Goal: Task Accomplishment & Management: Manage account settings

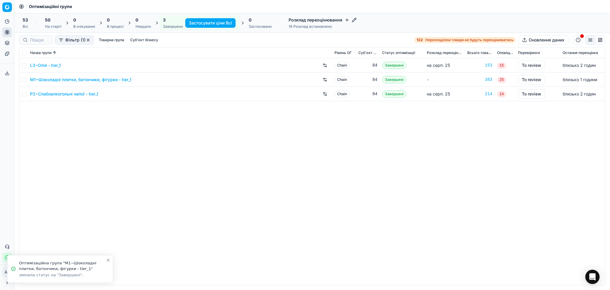
click at [59, 95] on link "P2~Слабоалкогольні напої - tier_1" at bounding box center [64, 94] width 68 height 6
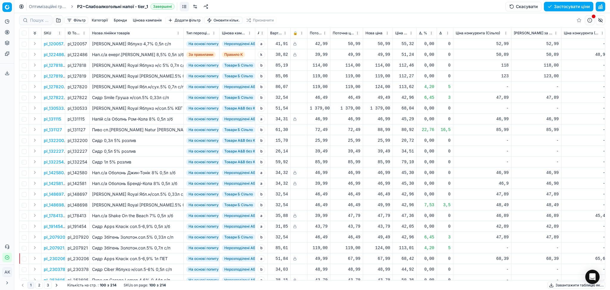
click at [149, 20] on button "Цінова кампанія" at bounding box center [148, 20] width 34 height 7
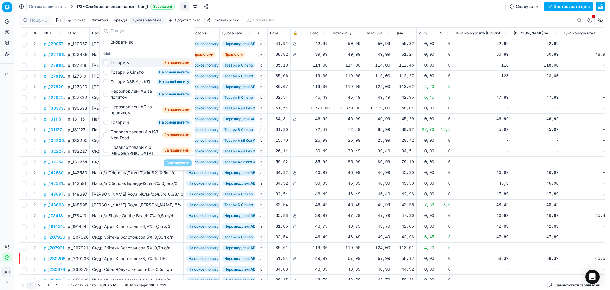
click at [120, 62] on div "Товари Б" at bounding box center [120, 63] width 18 height 6
checkbox input "true"
click at [181, 164] on button "Застосувати" at bounding box center [177, 162] width 27 height 7
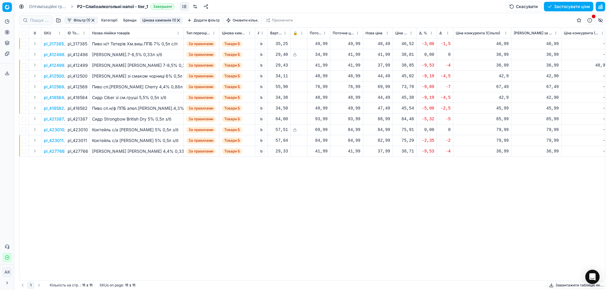
click at [393, 232] on div "pl_317385 pl_317385 Пиво н/т Тетерів Хм.виш.ППБ 7% 0,5л с/п За правилами Товари…" at bounding box center [312, 158] width 586 height 241
click at [93, 20] on button "button" at bounding box center [93, 20] width 5 height 5
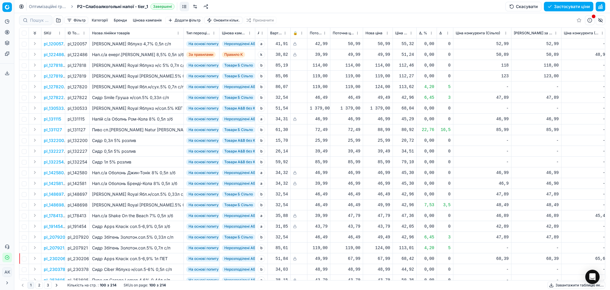
click at [82, 21] on button "Фільтр" at bounding box center [76, 20] width 24 height 7
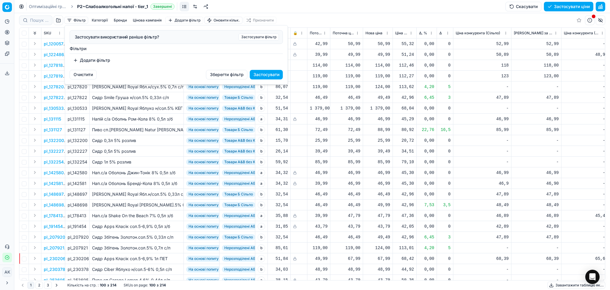
click at [82, 21] on html "Pricing platform Аналітика Цінова оптимізація Асортимент продукції Шаблони Серв…" at bounding box center [305, 145] width 610 height 290
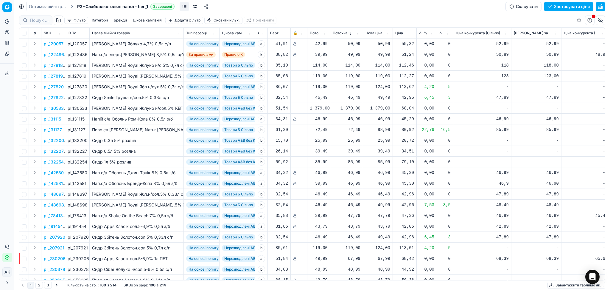
click at [133, 20] on button "Цінова кампанія" at bounding box center [148, 20] width 34 height 7
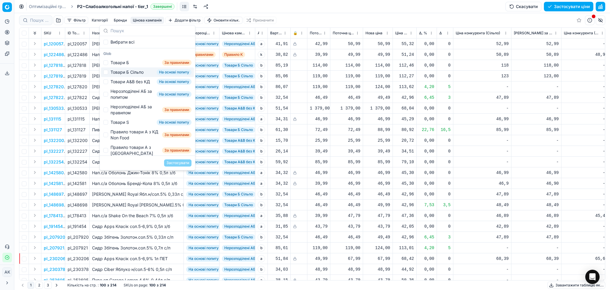
click at [125, 74] on div "Товари Б Сільпо" at bounding box center [127, 72] width 33 height 6
checkbox input "true"
click at [178, 161] on button "Застосувати" at bounding box center [177, 162] width 27 height 7
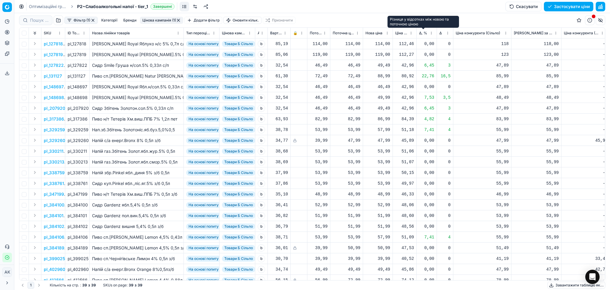
click at [422, 32] on span "Δ, %" at bounding box center [423, 33] width 8 height 5
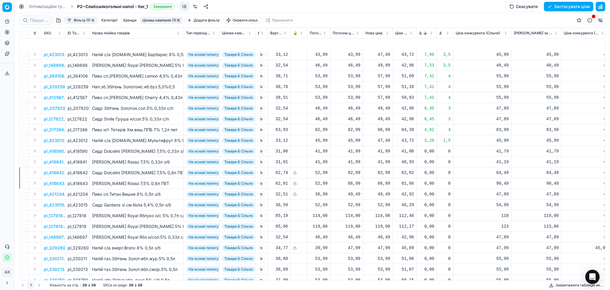
scroll to position [119, 0]
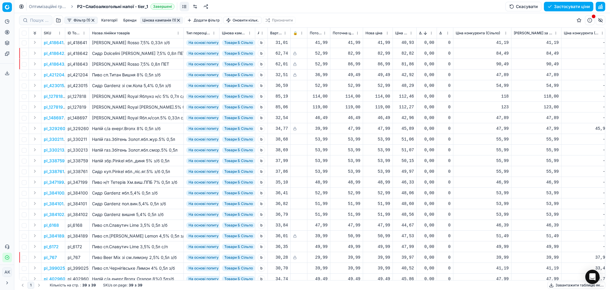
drag, startPoint x: 385, startPoint y: 97, endPoint x: 385, endPoint y: 101, distance: 4.8
click at [385, 97] on div "114,00" at bounding box center [378, 96] width 25 height 6
click at [387, 148] on input "114.00" at bounding box center [399, 149] width 43 height 10
type input "119.00"
click at [382, 138] on div "53,99" at bounding box center [378, 139] width 25 height 6
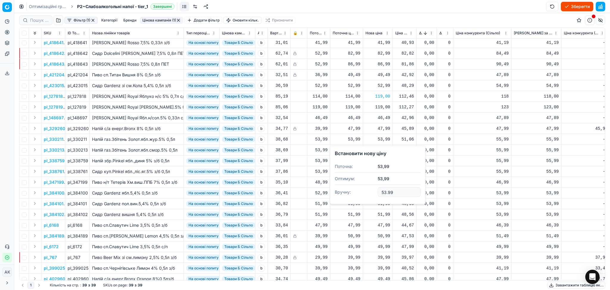
click at [384, 190] on input "53.99" at bounding box center [399, 192] width 43 height 10
type input "55.99"
click at [380, 151] on div "53,99" at bounding box center [378, 150] width 25 height 6
click at [384, 202] on input "53.99" at bounding box center [399, 203] width 43 height 10
type input "55.99"
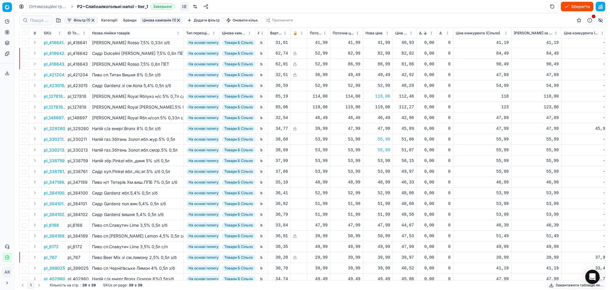
click at [383, 160] on div "53,99" at bounding box center [378, 161] width 25 height 6
click at [386, 213] on input "53.99" at bounding box center [399, 213] width 43 height 10
type input "55.99"
click at [381, 173] on div "53,99" at bounding box center [378, 171] width 25 height 6
click at [384, 225] on input "53.99" at bounding box center [399, 224] width 43 height 10
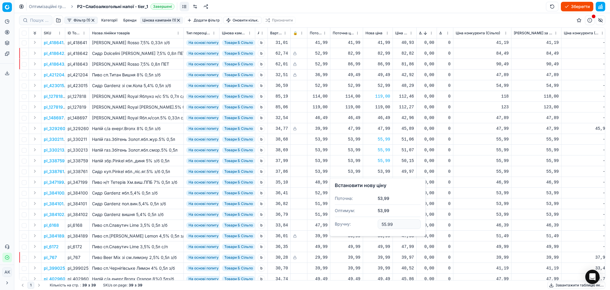
type input "55.99"
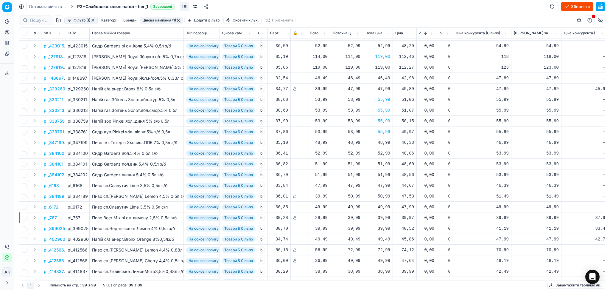
scroll to position [183, 0]
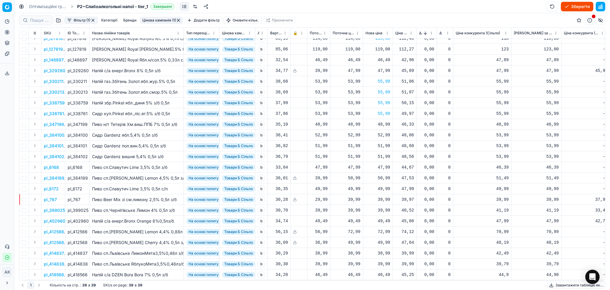
click at [387, 207] on div "39,99" at bounding box center [378, 210] width 25 height 6
drag, startPoint x: 394, startPoint y: 258, endPoint x: 363, endPoint y: 263, distance: 31.5
click at [364, 263] on dl "Поточна: 39,99 Оптимум: 39,99 Вручну: 39.99" at bounding box center [378, 244] width 86 height 39
type input "41.99"
click at [386, 250] on div "38,99" at bounding box center [378, 253] width 25 height 6
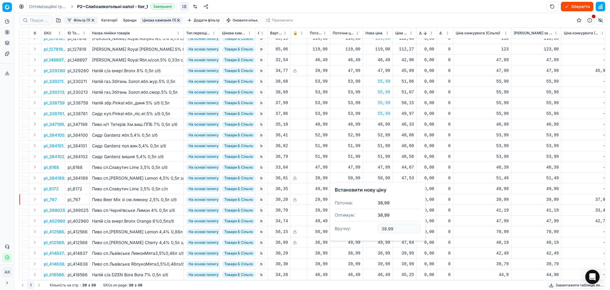
drag, startPoint x: 393, startPoint y: 227, endPoint x: 358, endPoint y: 230, distance: 34.7
click at [375, 229] on dl "Поточна: 38,99 Оптимум: 38,99 Вручну: 38.99" at bounding box center [378, 216] width 86 height 39
type input "42.99"
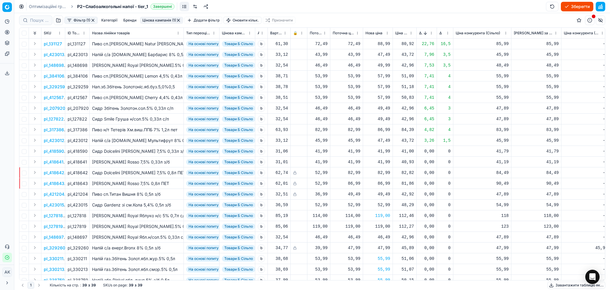
click at [93, 19] on button "button" at bounding box center [93, 20] width 5 height 5
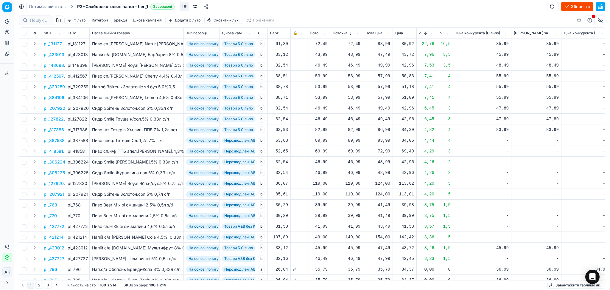
click at [159, 20] on button "Цінова кампанія" at bounding box center [148, 20] width 34 height 7
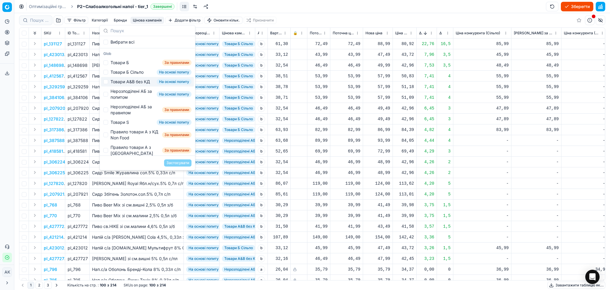
click at [123, 85] on div "Товари А&B без КД" at bounding box center [130, 82] width 39 height 6
checkbox input "true"
click at [168, 158] on div "Застосувати" at bounding box center [147, 162] width 95 height 15
click at [172, 161] on button "Застосувати" at bounding box center [177, 162] width 27 height 7
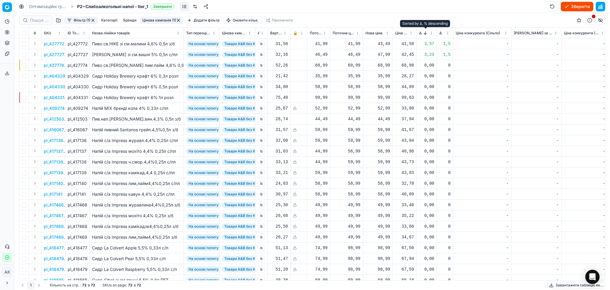
click at [424, 32] on button "Sorted by Δ, % descending" at bounding box center [426, 33] width 6 height 6
click at [423, 32] on button "Sorted by Δ, % ascending" at bounding box center [426, 33] width 6 height 6
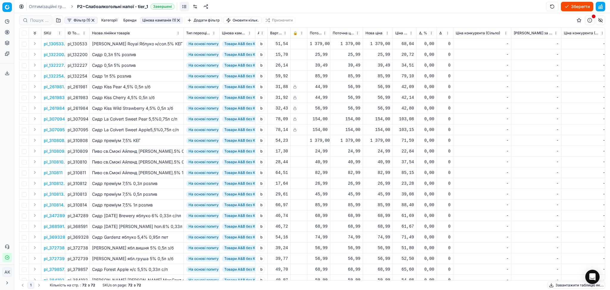
click at [424, 32] on span "Δ, %" at bounding box center [423, 33] width 8 height 5
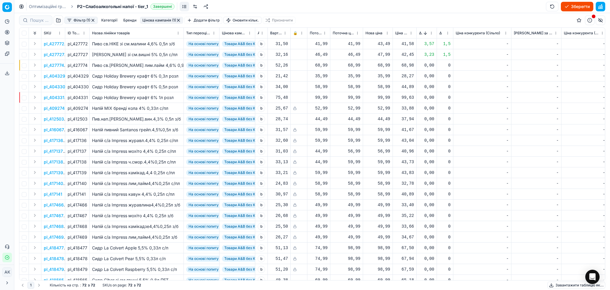
click at [94, 20] on button "button" at bounding box center [93, 20] width 5 height 5
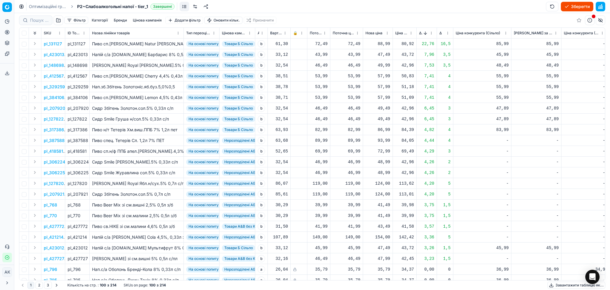
click at [150, 18] on button "Цінова кампанія" at bounding box center [148, 20] width 34 height 7
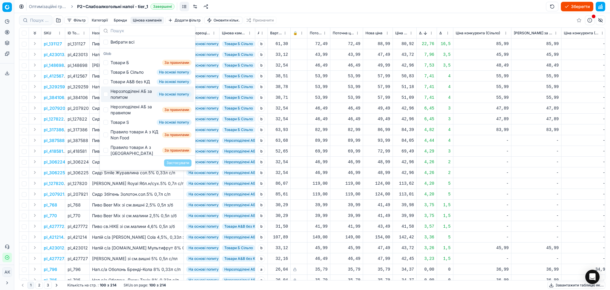
click at [138, 98] on div "Нерозподілені АБ за попитом" at bounding box center [133, 94] width 44 height 12
checkbox input "true"
click at [174, 162] on button "Застосувати" at bounding box center [177, 162] width 27 height 7
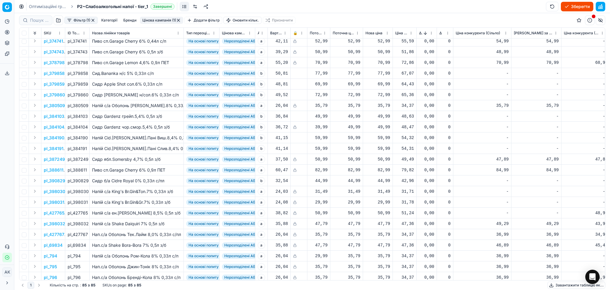
scroll to position [676, 0]
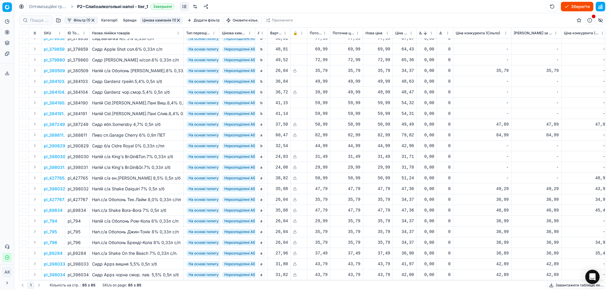
click at [178, 20] on button "button" at bounding box center [178, 20] width 5 height 5
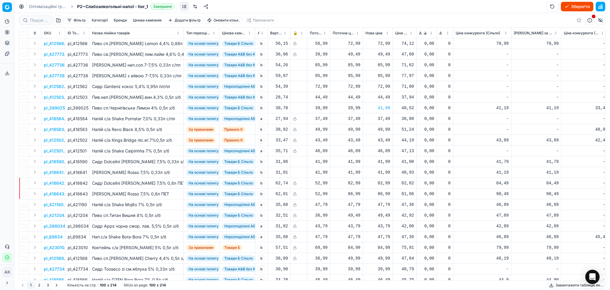
click at [152, 18] on button "Цінова кампанія" at bounding box center [148, 20] width 34 height 7
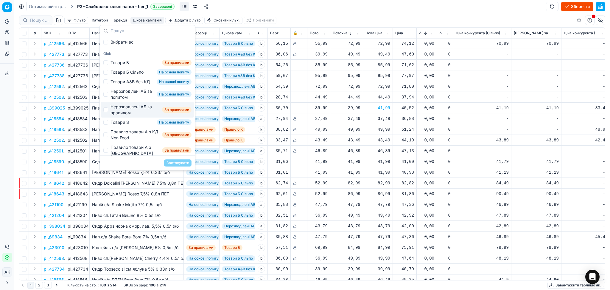
click at [139, 116] on div "Нерозподілені АБ за правилом" at bounding box center [135, 110] width 49 height 12
checkbox input "true"
click at [184, 165] on button "Застосувати" at bounding box center [177, 162] width 27 height 7
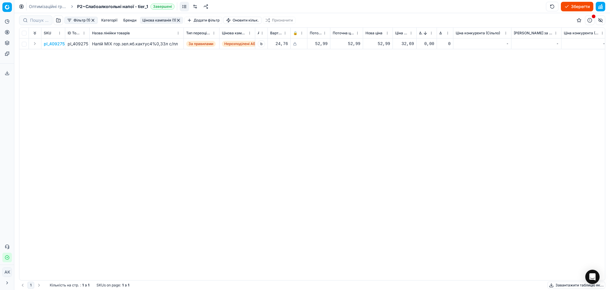
click at [178, 19] on button "button" at bounding box center [178, 20] width 5 height 5
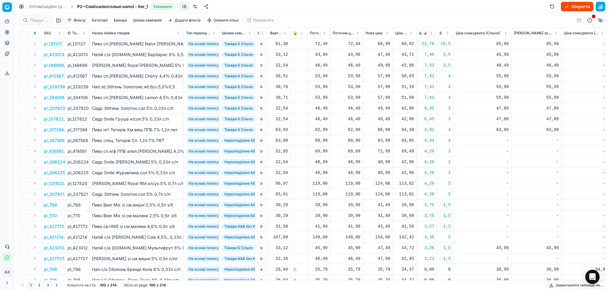
click at [156, 20] on button "Цінова кампанія" at bounding box center [148, 20] width 34 height 7
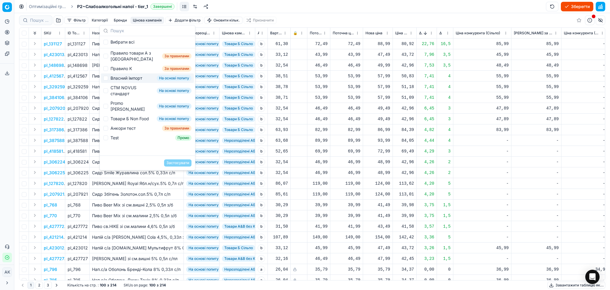
scroll to position [55, 0]
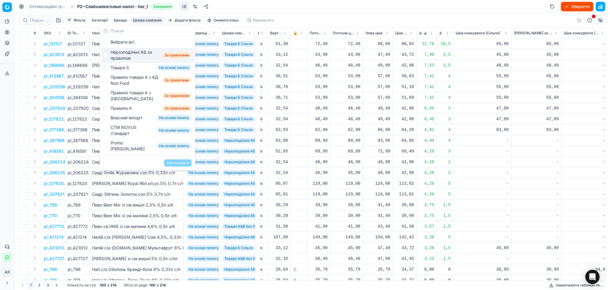
click at [364, 18] on div "Фільтр Категорії [PERSON_NAME] кампанія Додати фільтр Оновити кільк. Призначити" at bounding box center [312, 20] width 586 height 14
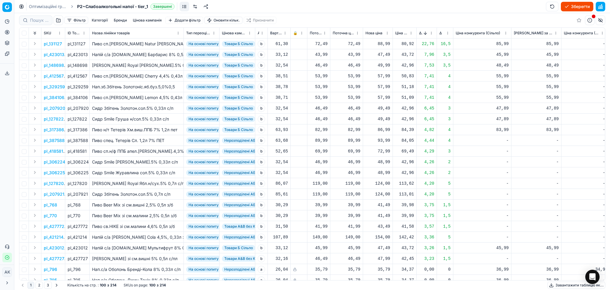
click at [603, 7] on button "button" at bounding box center [601, 7] width 10 height 10
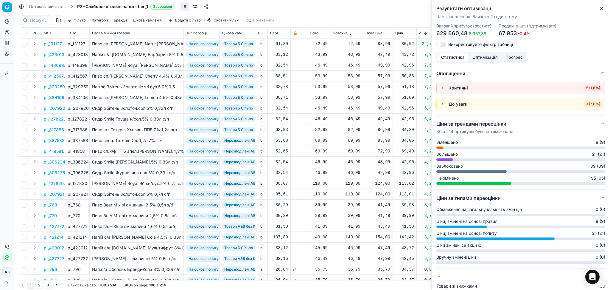
click at [584, 90] on span "5 (1,8%)" at bounding box center [593, 88] width 19 height 6
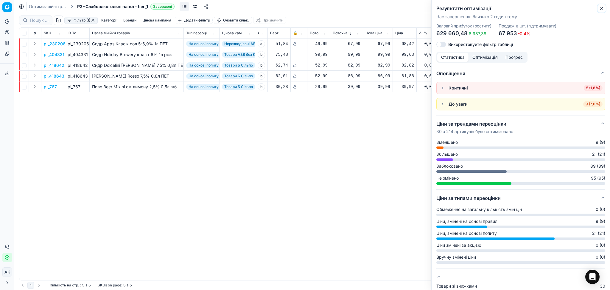
click at [603, 7] on icon "button" at bounding box center [602, 8] width 5 height 5
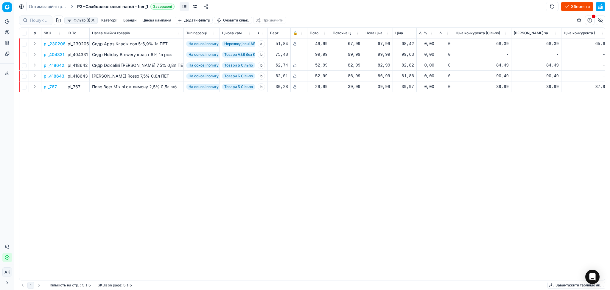
click at [57, 52] on p "pl_404331" at bounding box center [54, 55] width 21 height 6
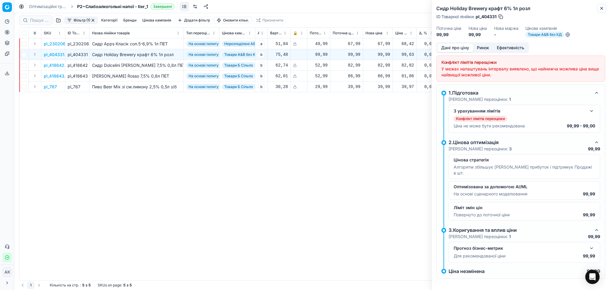
click at [603, 10] on icon "button" at bounding box center [602, 8] width 5 height 5
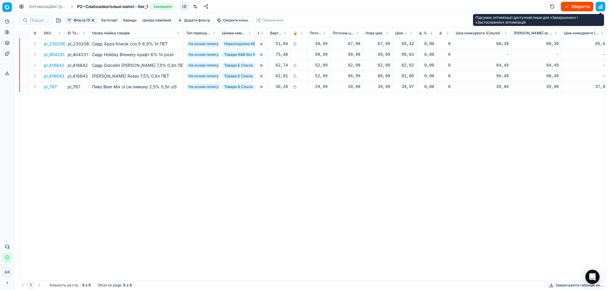
click at [602, 18] on div "Підсумок оптимізації доступний лише для «Завершених» і «Застосованих» оптимізац…" at bounding box center [538, 20] width 131 height 12
click at [602, 8] on button "button" at bounding box center [601, 7] width 10 height 10
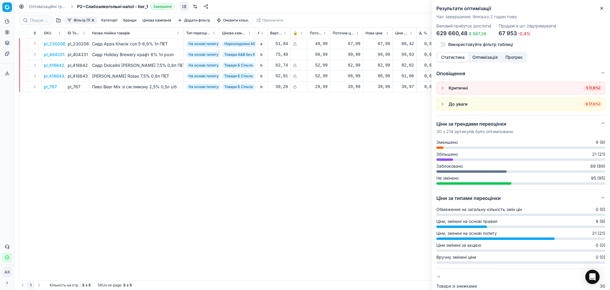
click at [588, 104] on span "9 (7,6%)" at bounding box center [592, 104] width 19 height 6
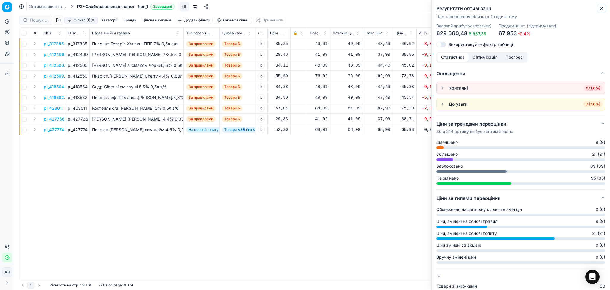
click at [604, 6] on icon "button" at bounding box center [602, 8] width 5 height 5
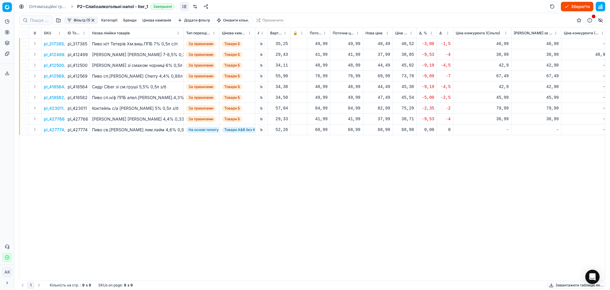
click at [95, 18] on button "button" at bounding box center [93, 20] width 5 height 5
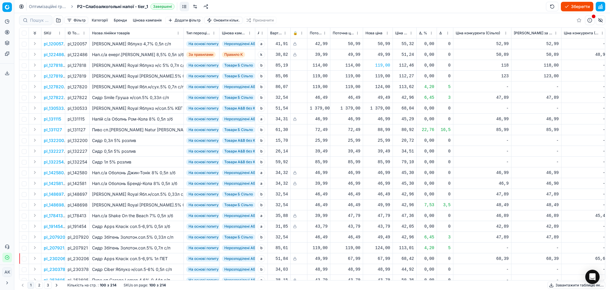
click at [566, 286] on button "Завантажити таблицю як..." at bounding box center [577, 284] width 58 height 7
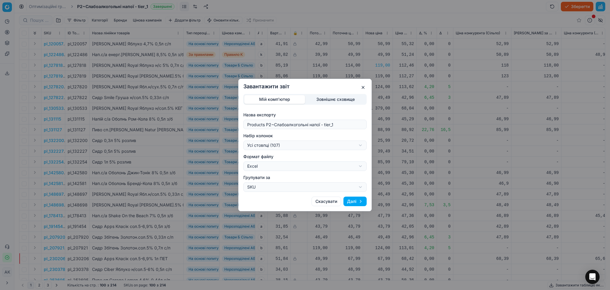
click at [278, 144] on div "Завантажити звіт Мій комп'ютер Зовнішнє сховище Назва експорту Products P2~Слаб…" at bounding box center [305, 145] width 610 height 290
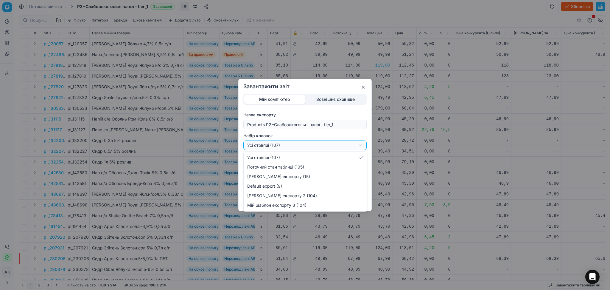
select select "custom"
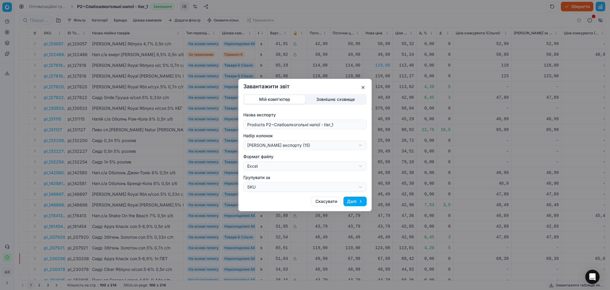
click at [358, 200] on button "Далі" at bounding box center [355, 201] width 23 height 10
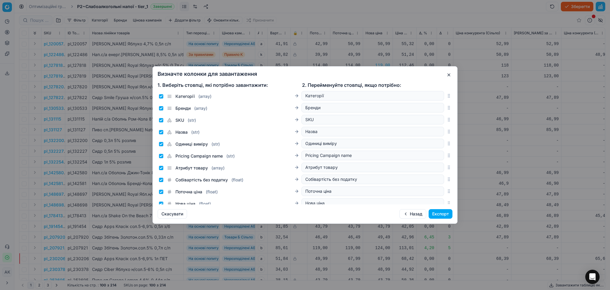
click at [441, 215] on button "Експорт" at bounding box center [441, 214] width 24 height 10
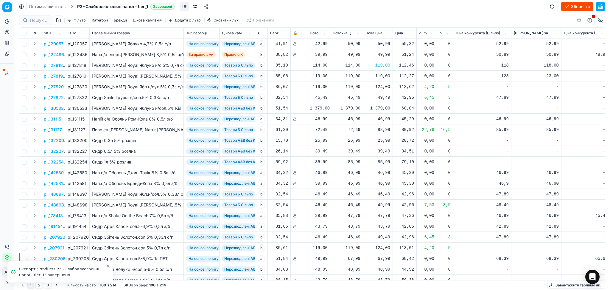
click at [7, 74] on icon at bounding box center [7, 73] width 5 height 5
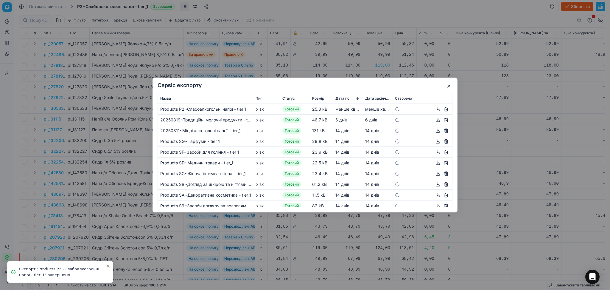
click at [434, 109] on button "button" at bounding box center [437, 108] width 7 height 7
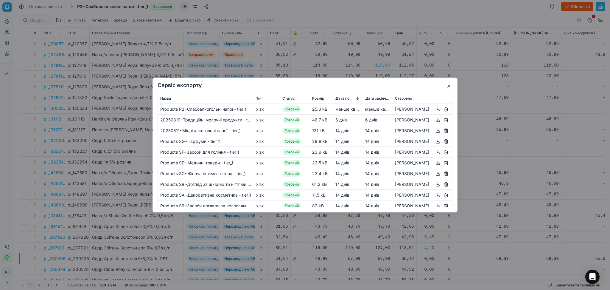
click at [447, 86] on button "button" at bounding box center [448, 86] width 7 height 7
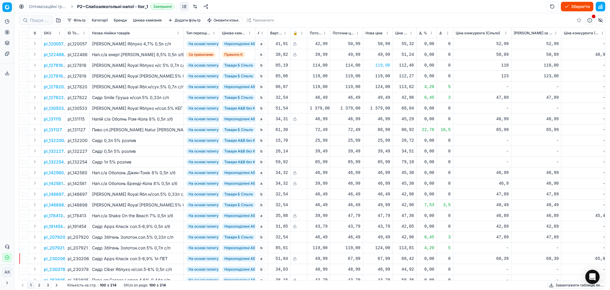
click at [583, 8] on button "Зберегти" at bounding box center [577, 7] width 32 height 10
click at [54, 5] on link "Оптимізаційні групи" at bounding box center [48, 7] width 38 height 6
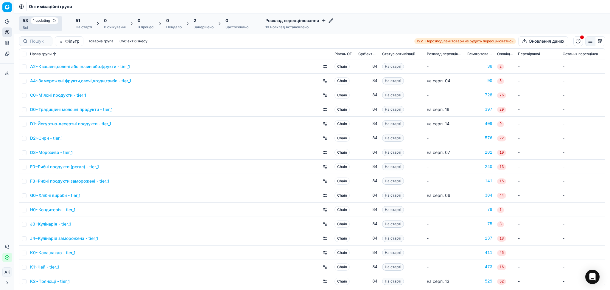
click at [212, 23] on div "2" at bounding box center [204, 21] width 20 height 6
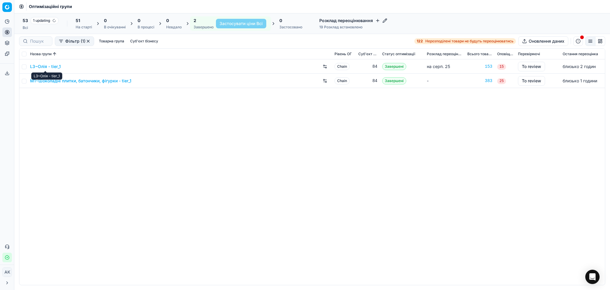
click at [52, 63] on link "L3~Олія - tier_1" at bounding box center [45, 66] width 31 height 6
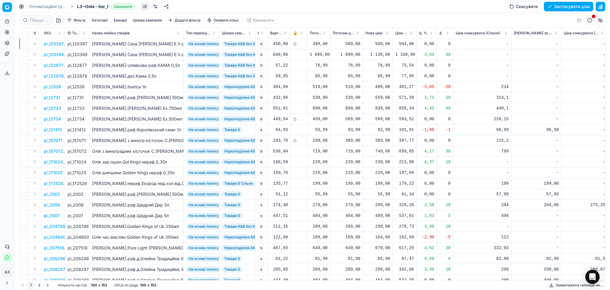
click at [155, 20] on button "Цінова кампанія" at bounding box center [148, 20] width 34 height 7
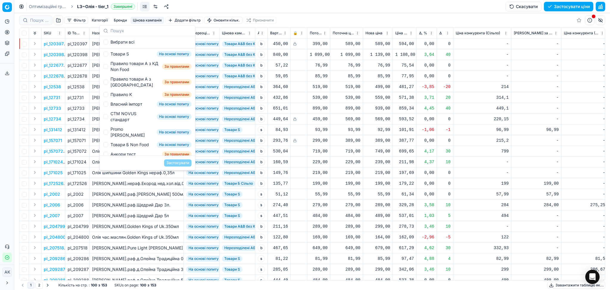
scroll to position [94, 0]
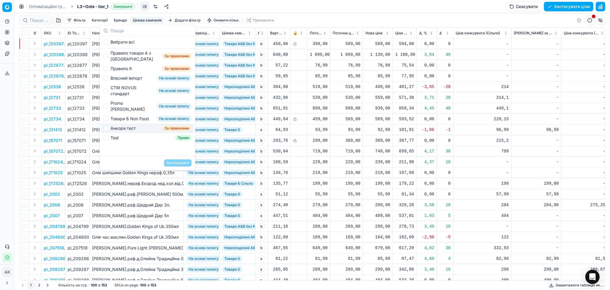
click at [111, 131] on div "Анкори тест" at bounding box center [123, 128] width 25 height 6
checkbox input "true"
click at [111, 122] on div "Товари Б Non Food" at bounding box center [130, 119] width 38 height 6
checkbox input "true"
click at [126, 112] on div "Promo [PERSON_NAME]" at bounding box center [133, 106] width 44 height 12
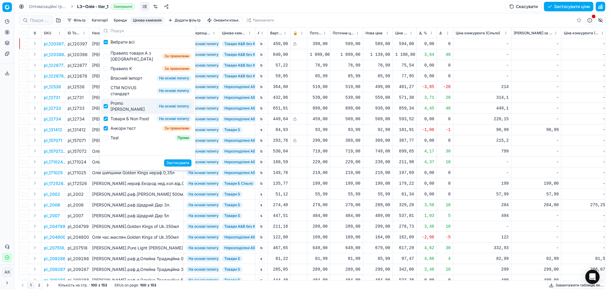
checkbox input "true"
click at [117, 97] on div "СТМ NOVUS стандарт" at bounding box center [133, 91] width 44 height 12
checkbox input "true"
click at [118, 81] on div "Власний імпорт" at bounding box center [127, 78] width 32 height 6
checkbox input "true"
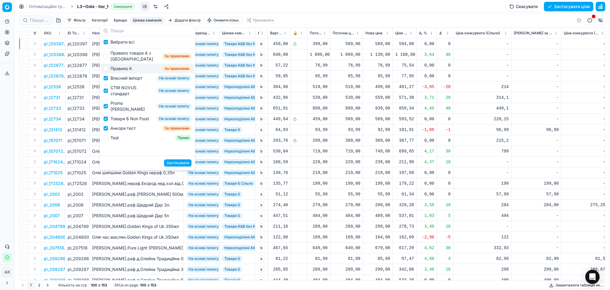
click at [117, 72] on div "Правило K" at bounding box center [121, 69] width 21 height 6
checkbox input "true"
click at [117, 62] on div "Правило товари А з [GEOGRAPHIC_DATA]" at bounding box center [135, 56] width 49 height 12
checkbox input "true"
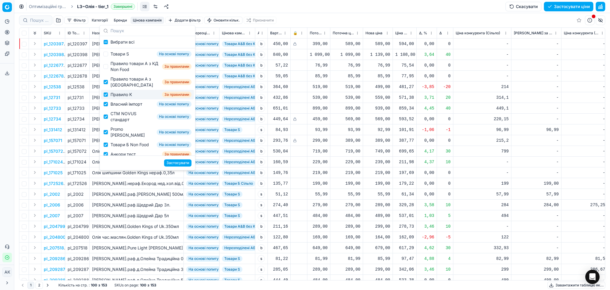
scroll to position [55, 0]
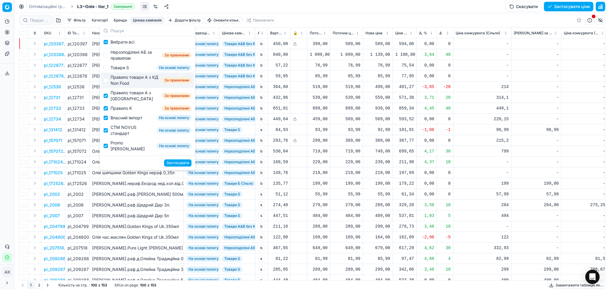
click at [130, 86] on div "Правило товари А з КД Non Food" at bounding box center [135, 80] width 49 height 12
checkbox input "true"
click at [180, 162] on button "Застосувати" at bounding box center [177, 162] width 27 height 7
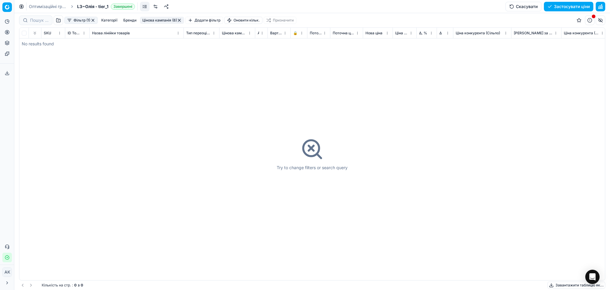
click at [181, 19] on button "button" at bounding box center [179, 20] width 5 height 5
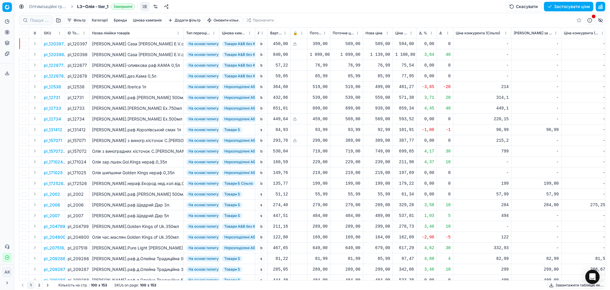
click at [150, 21] on button "Цінова кампанія" at bounding box center [148, 20] width 34 height 7
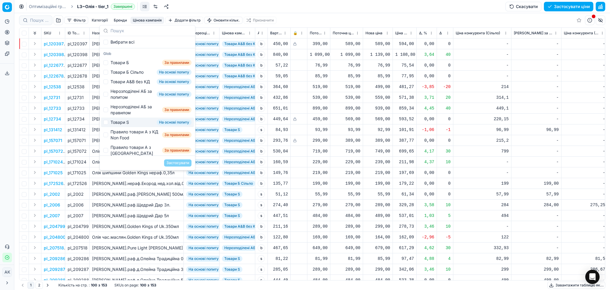
click at [123, 125] on div "Товари S" at bounding box center [120, 122] width 18 height 6
checkbox input "true"
click at [176, 163] on button "Застосувати" at bounding box center [177, 162] width 27 height 7
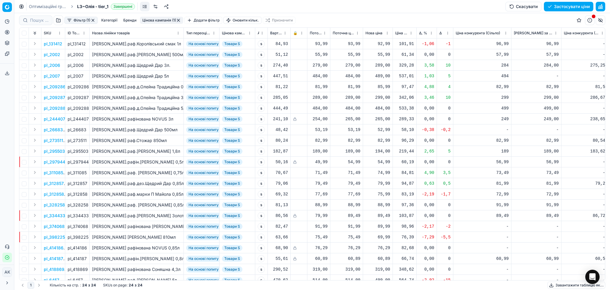
click at [423, 34] on span "Δ, %" at bounding box center [423, 33] width 8 height 5
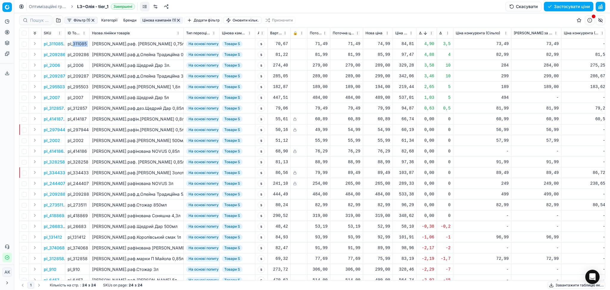
drag, startPoint x: 73, startPoint y: 43, endPoint x: 90, endPoint y: 43, distance: 16.7
copy div "311085"
drag, startPoint x: 73, startPoint y: 55, endPoint x: 88, endPoint y: 55, distance: 14.3
click at [87, 55] on div "pl_209286" at bounding box center [77, 55] width 19 height 6
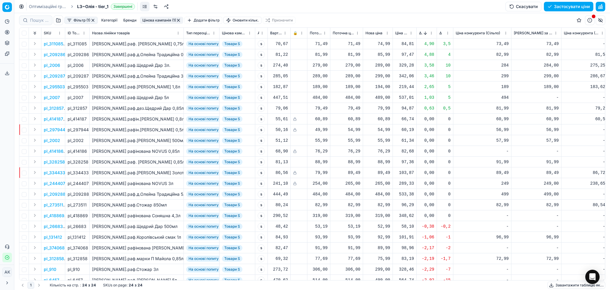
click at [382, 54] on div "85,99" at bounding box center [378, 55] width 25 height 6
click at [384, 107] on input "85.99" at bounding box center [399, 107] width 43 height 10
type input "81.99"
click at [380, 74] on div "299,00" at bounding box center [378, 76] width 25 height 6
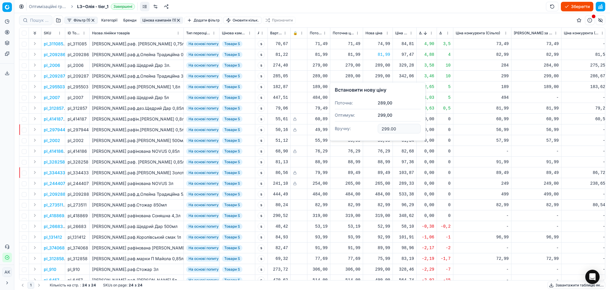
click at [387, 128] on input "299.00" at bounding box center [399, 129] width 43 height 10
type input "289.00"
drag, startPoint x: 73, startPoint y: 66, endPoint x: 83, endPoint y: 66, distance: 10.7
click at [83, 66] on div "pl_2006" at bounding box center [77, 65] width 19 height 6
copy div "2006"
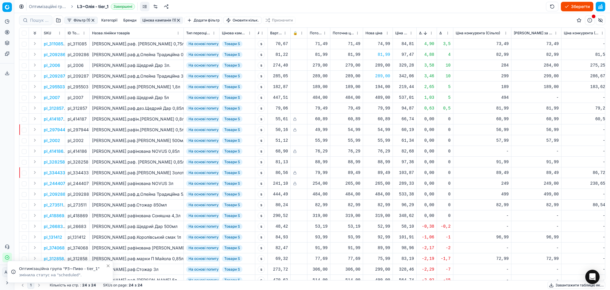
click at [378, 64] on div "289,00" at bounding box center [378, 65] width 25 height 6
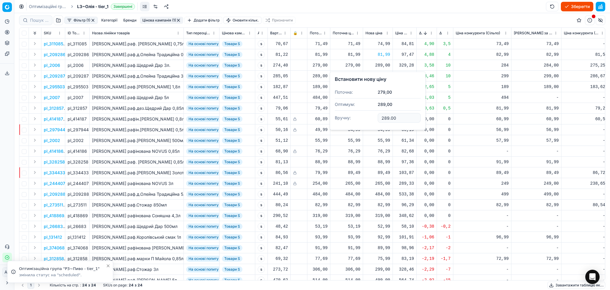
click at [389, 118] on input "289.00" at bounding box center [399, 118] width 43 height 10
type input "284.00"
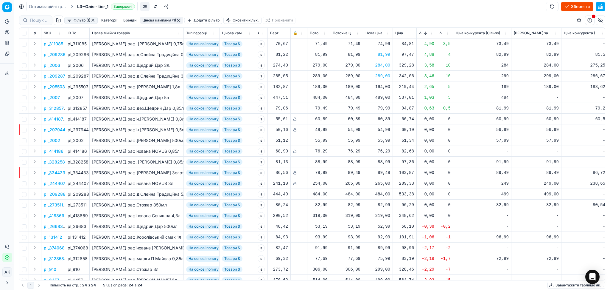
click at [381, 43] on div "74,99" at bounding box center [378, 44] width 25 height 6
click at [384, 96] on input "74.99" at bounding box center [399, 97] width 43 height 10
type input "73.99"
click at [381, 87] on div "194,00" at bounding box center [378, 87] width 25 height 6
drag, startPoint x: 389, startPoint y: 139, endPoint x: 383, endPoint y: 138, distance: 5.1
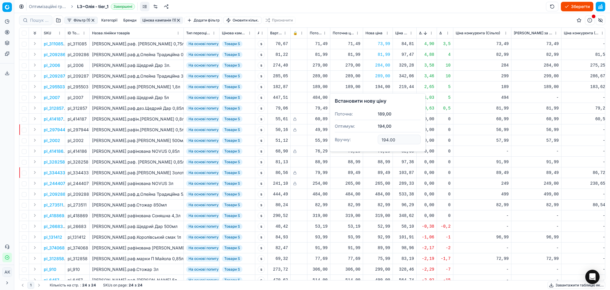
click at [383, 138] on input "194.00" at bounding box center [399, 140] width 43 height 10
type input "189.00"
drag, startPoint x: 72, startPoint y: 98, endPoint x: 83, endPoint y: 98, distance: 11.0
click at [83, 98] on div "pl_2007" at bounding box center [77, 97] width 19 height 6
copy div "_2007"
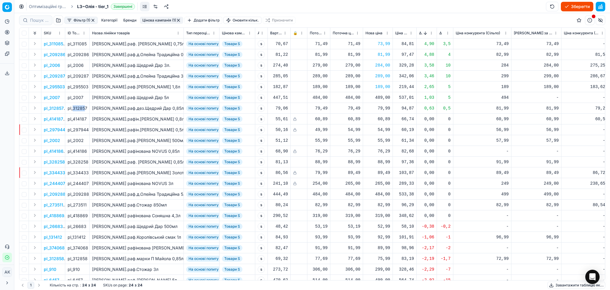
drag, startPoint x: 73, startPoint y: 107, endPoint x: 85, endPoint y: 108, distance: 12.0
click at [85, 108] on div "pl_312857" at bounding box center [77, 108] width 19 height 6
drag, startPoint x: 87, startPoint y: 108, endPoint x: 74, endPoint y: 108, distance: 13.7
click at [74, 108] on td "pl_312857" at bounding box center [77, 108] width 24 height 11
copy div "312857"
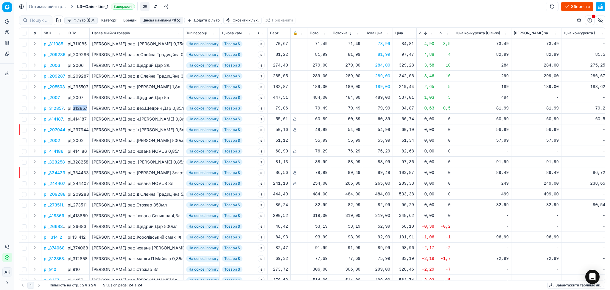
scroll to position [22, 0]
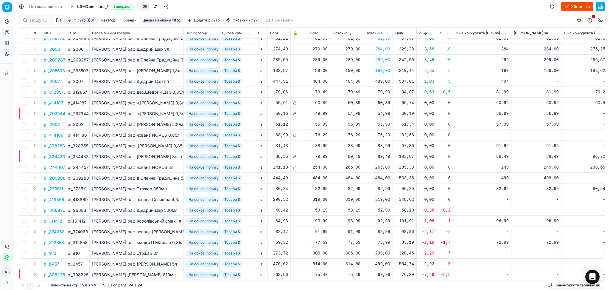
click at [383, 207] on div "52,99" at bounding box center [378, 210] width 25 height 6
drag, startPoint x: 394, startPoint y: 254, endPoint x: 350, endPoint y: 262, distance: 44.2
click at [361, 259] on dl "Поточна: 53,19 Оптимум: 52,99 Вручну: 52.99" at bounding box center [378, 244] width 86 height 39
type input "53.19"
click at [389, 218] on div "92,99" at bounding box center [378, 221] width 25 height 6
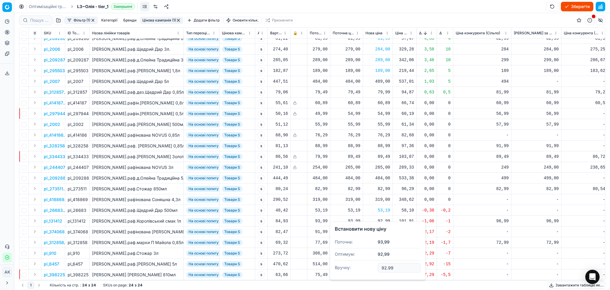
click at [386, 269] on input "92.99" at bounding box center [399, 268] width 43 height 10
type input "93.99"
click at [381, 229] on div "89,99" at bounding box center [378, 232] width 25 height 6
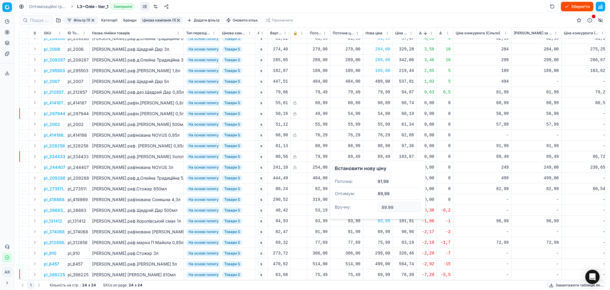
drag, startPoint x: 377, startPoint y: 209, endPoint x: 360, endPoint y: 210, distance: 17.6
click at [365, 210] on dl "Поточна: 91,99 Оптимум: 89,99 Вручну: 89.99" at bounding box center [378, 194] width 86 height 39
type input "91.99"
drag, startPoint x: 73, startPoint y: 236, endPoint x: 88, endPoint y: 236, distance: 14.9
click at [88, 237] on td "pl_312858" at bounding box center [77, 242] width 24 height 11
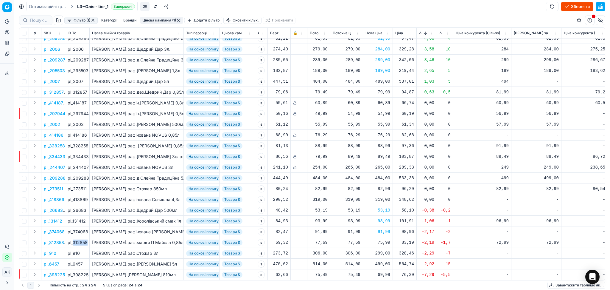
copy div "312858"
click at [382, 239] on div "75,99" at bounding box center [378, 242] width 25 height 6
drag, startPoint x: 384, startPoint y: 215, endPoint x: 386, endPoint y: 217, distance: 3.2
click at [386, 217] on input "75.99" at bounding box center [399, 218] width 43 height 10
type input "72.99"
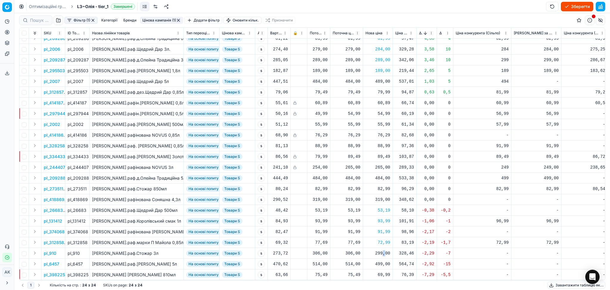
click at [384, 250] on div "299,00" at bounding box center [378, 253] width 25 height 6
drag, startPoint x: 405, startPoint y: 228, endPoint x: 364, endPoint y: 229, distance: 41.1
click at [364, 229] on dl "Поточна: 306,00 Оптимум: 299,00 Вручну: 299.00" at bounding box center [378, 216] width 86 height 39
type input "306.00"
click at [379, 258] on div "499,00" at bounding box center [378, 263] width 25 height 10
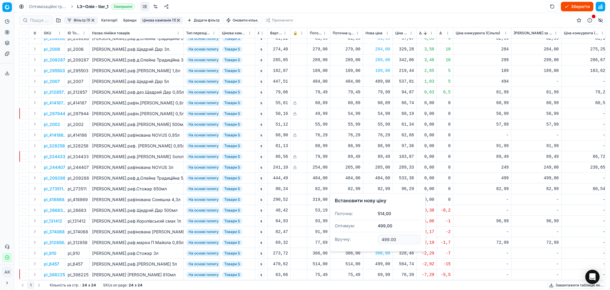
drag, startPoint x: 400, startPoint y: 239, endPoint x: 348, endPoint y: 242, distance: 51.7
click at [352, 241] on dl "Поточна: 514,00 Оптимум: 499,00 Вручну: 499.00" at bounding box center [378, 226] width 86 height 39
type input "514.00"
click at [381, 271] on div "69,99" at bounding box center [378, 274] width 25 height 6
drag, startPoint x: 392, startPoint y: 248, endPoint x: 345, endPoint y: 255, distance: 47.3
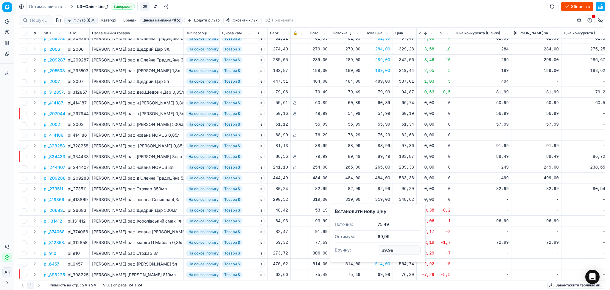
click at [361, 252] on dl "Поточна: 75,49 Оптимум: 69,99 Вручну: 69.99" at bounding box center [378, 237] width 86 height 39
type input "75.49"
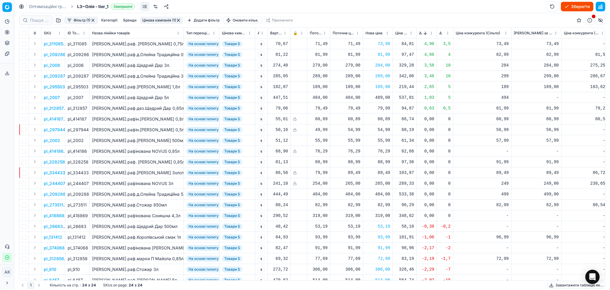
click at [178, 19] on button "button" at bounding box center [178, 20] width 5 height 5
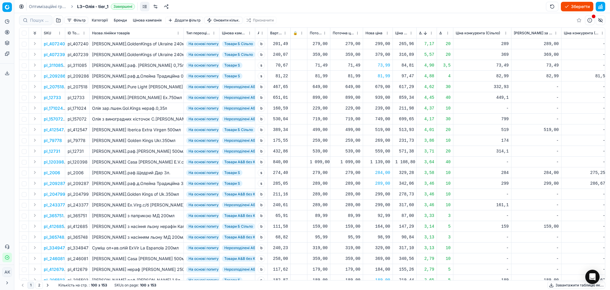
click at [142, 21] on button "Цінова кампанія" at bounding box center [148, 20] width 34 height 7
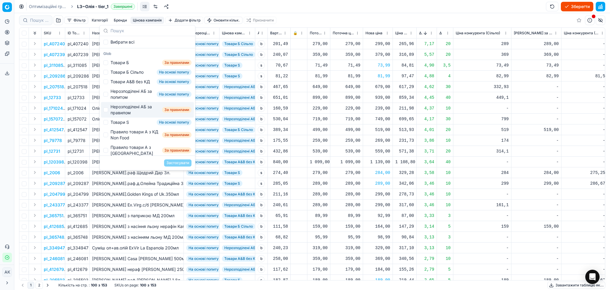
click at [125, 116] on div "Нерозподілені АБ за правилом" at bounding box center [135, 110] width 49 height 12
checkbox input "true"
click at [179, 163] on button "Застосувати" at bounding box center [177, 162] width 27 height 7
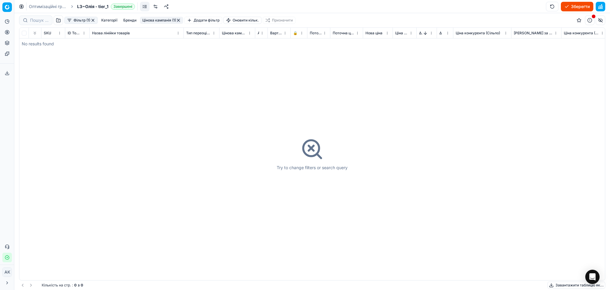
click at [177, 19] on button "button" at bounding box center [178, 20] width 5 height 5
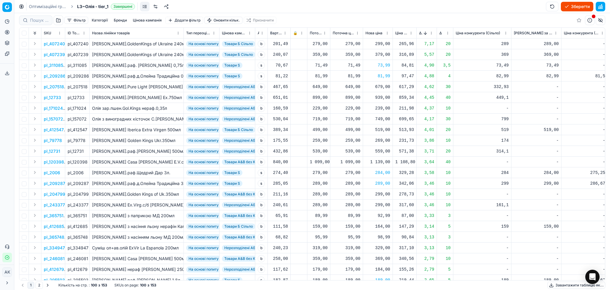
click at [156, 19] on button "Цінова кампанія" at bounding box center [148, 20] width 34 height 7
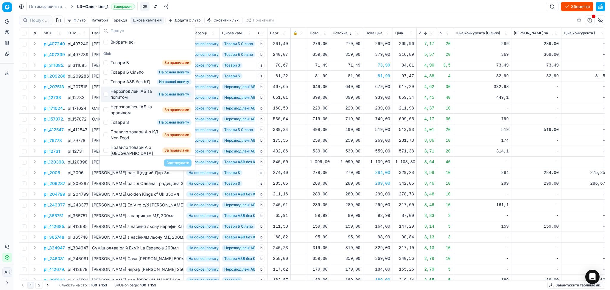
click at [121, 100] on div "Нерозподілені АБ за попитом" at bounding box center [133, 94] width 44 height 12
checkbox input "true"
click at [180, 162] on button "Застосувати" at bounding box center [177, 162] width 27 height 7
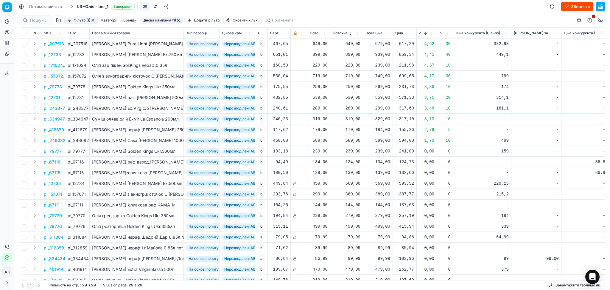
click at [179, 20] on button "button" at bounding box center [178, 20] width 5 height 5
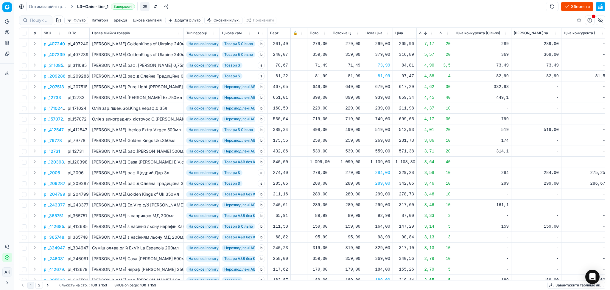
click at [153, 20] on button "Цінова кампанія" at bounding box center [148, 20] width 34 height 7
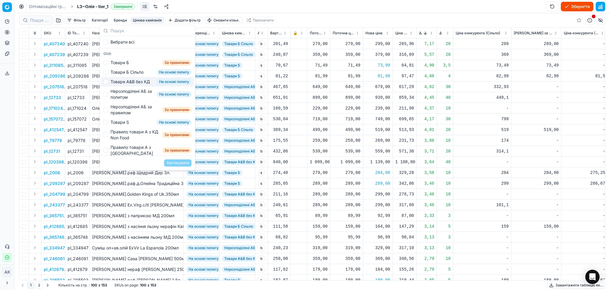
click at [141, 79] on div "Товари А&B без КД" at bounding box center [130, 82] width 39 height 6
checkbox input "true"
click at [169, 163] on button "Застосувати" at bounding box center [177, 162] width 27 height 7
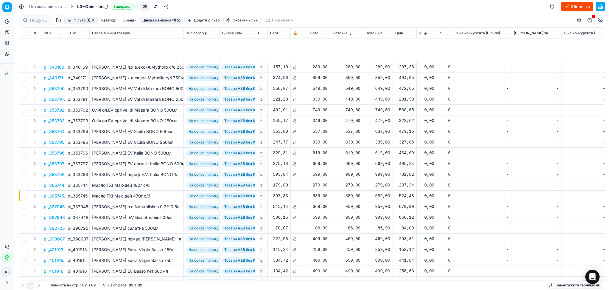
scroll to position [644, 0]
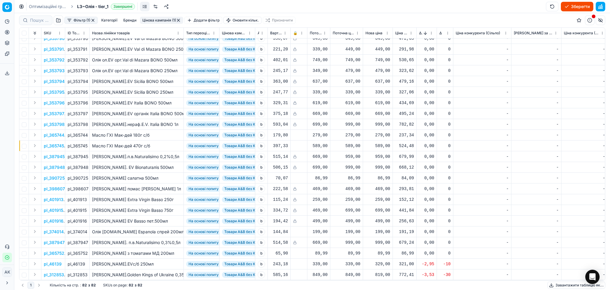
click at [169, 19] on button "Цінова кампанія (1)" at bounding box center [161, 20] width 43 height 7
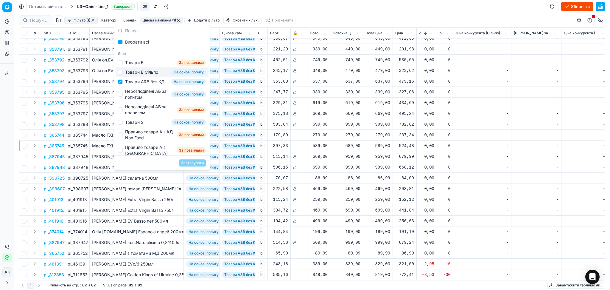
click at [133, 72] on div "Товари Б Сільпо" at bounding box center [141, 72] width 33 height 6
checkbox input "true"
click at [133, 81] on div "Товари А&B без КД" at bounding box center [144, 82] width 39 height 6
checkbox input "false"
click at [188, 159] on button "Застосувати" at bounding box center [192, 162] width 27 height 7
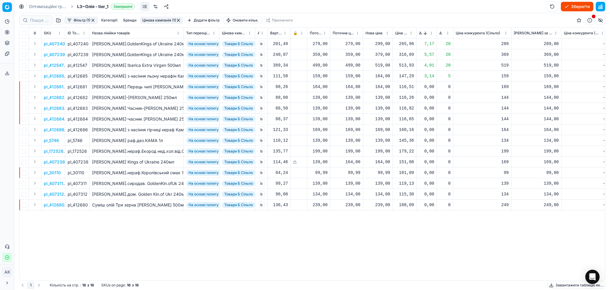
click at [149, 19] on button "Цінова кампанія (1)" at bounding box center [161, 20] width 43 height 7
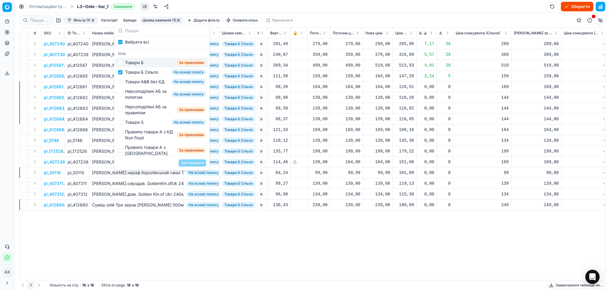
click at [138, 63] on div "Товари Б" at bounding box center [134, 63] width 18 height 6
checkbox input "true"
click at [131, 70] on div "Товари Б Сільпо" at bounding box center [141, 72] width 33 height 6
checkbox input "false"
click at [187, 162] on button "Застосувати" at bounding box center [192, 162] width 27 height 7
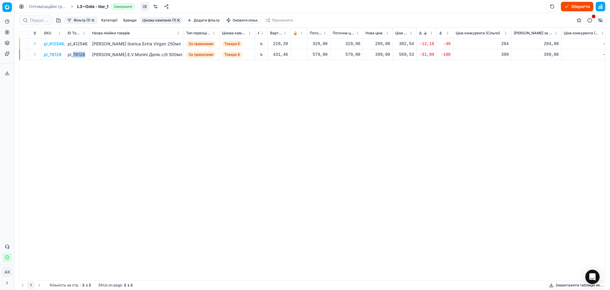
drag, startPoint x: 73, startPoint y: 53, endPoint x: 85, endPoint y: 55, distance: 11.7
click at [85, 55] on div "pl_78126" at bounding box center [77, 55] width 19 height 6
copy div "78126"
click at [380, 54] on div "399,00" at bounding box center [378, 55] width 25 height 6
drag, startPoint x: 396, startPoint y: 106, endPoint x: 381, endPoint y: 106, distance: 15.5
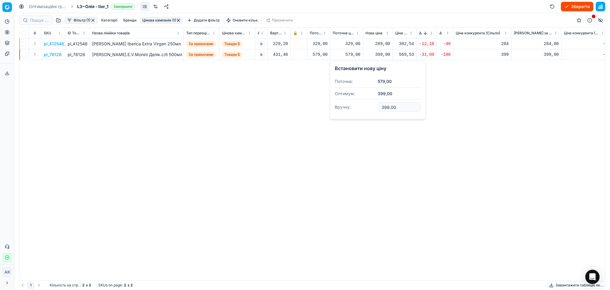
click at [381, 106] on input "399.00" at bounding box center [399, 107] width 43 height 10
type input "579.00"
click at [178, 19] on button "button" at bounding box center [178, 20] width 5 height 5
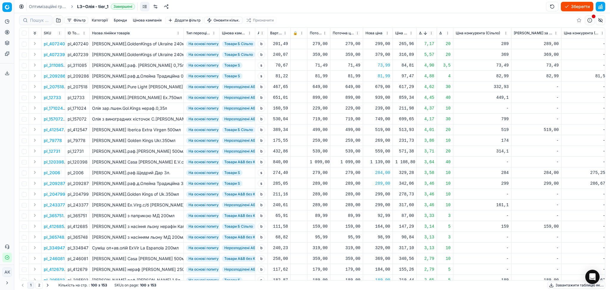
click at [604, 5] on button "button" at bounding box center [601, 7] width 10 height 10
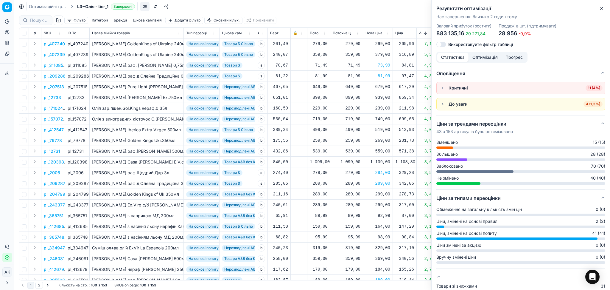
click at [586, 88] on span "11 (4%)" at bounding box center [594, 88] width 17 height 6
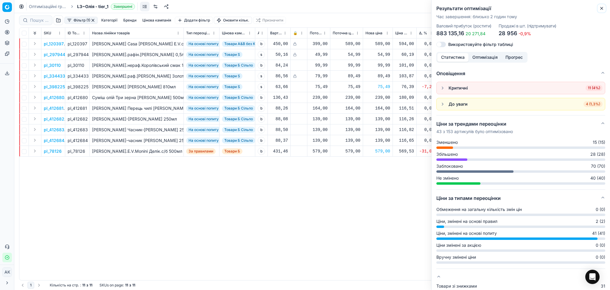
click at [601, 7] on icon "button" at bounding box center [602, 8] width 5 height 5
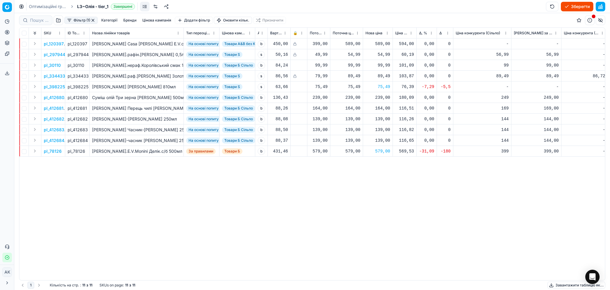
click at [93, 21] on button "button" at bounding box center [93, 20] width 5 height 5
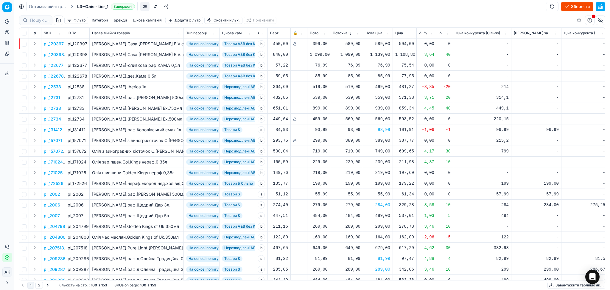
click at [579, 6] on button "Зберегти" at bounding box center [577, 7] width 32 height 10
click at [58, 5] on link "Оптимізаційні групи" at bounding box center [48, 7] width 38 height 6
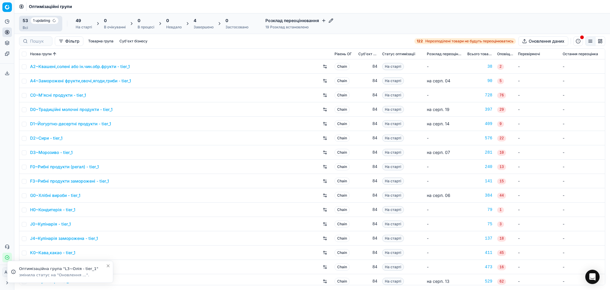
click at [197, 24] on div "4 Завершено" at bounding box center [204, 24] width 20 height 12
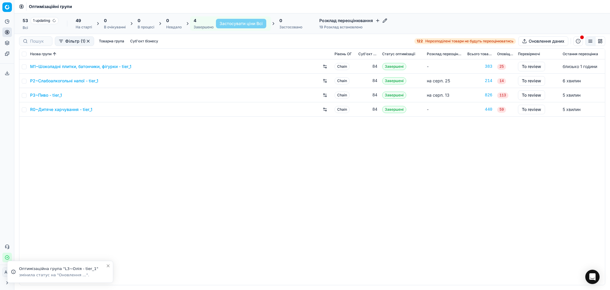
click at [65, 80] on link "P2~Слабоалкогольні напої - tier_1" at bounding box center [64, 81] width 68 height 6
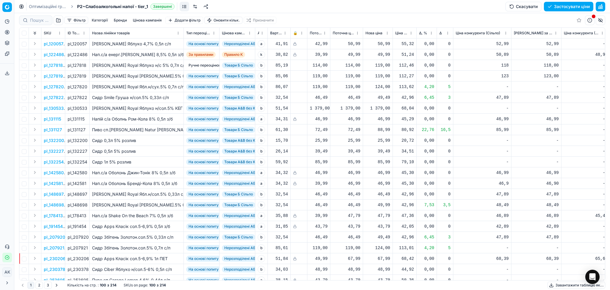
click at [575, 9] on button "Застосувати ціни" at bounding box center [568, 7] width 49 height 10
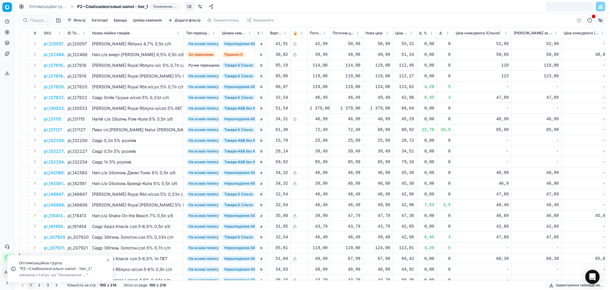
click at [42, 5] on link "Оптимізаційні групи" at bounding box center [48, 7] width 38 height 6
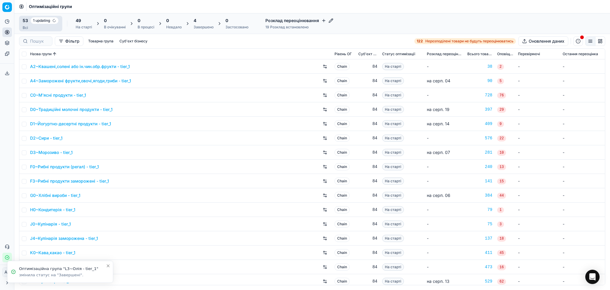
click at [201, 21] on div "4" at bounding box center [204, 21] width 20 height 6
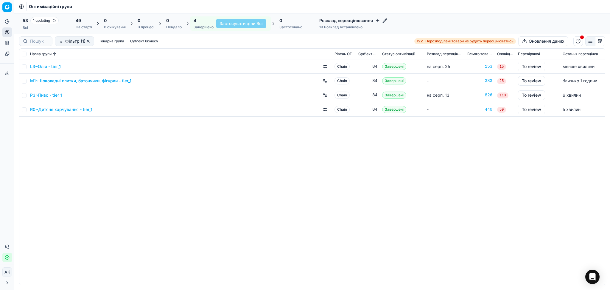
click at [48, 66] on link "L3~Олія - tier_1" at bounding box center [45, 66] width 31 height 6
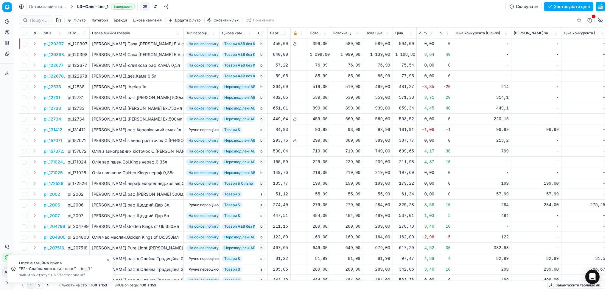
click at [577, 5] on button "Застосувати ціни" at bounding box center [568, 7] width 49 height 10
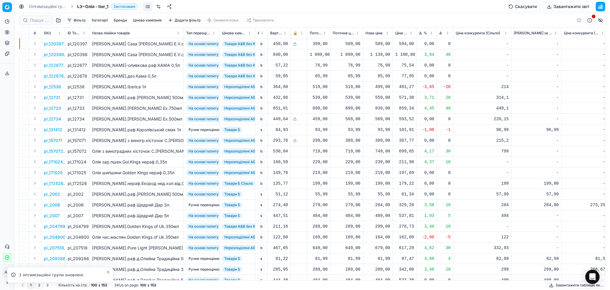
click at [47, 7] on link "Оптимізаційні групи" at bounding box center [48, 7] width 38 height 6
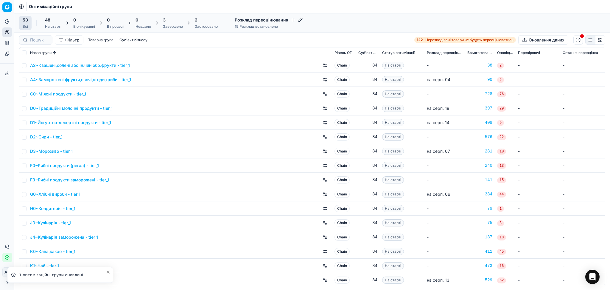
click at [214, 21] on div "2" at bounding box center [206, 20] width 23 height 6
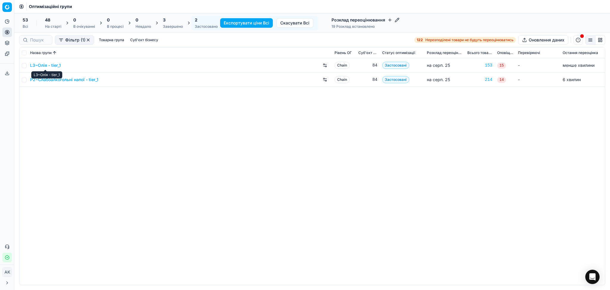
click at [54, 66] on link "L3~Олія - tier_1" at bounding box center [45, 65] width 31 height 6
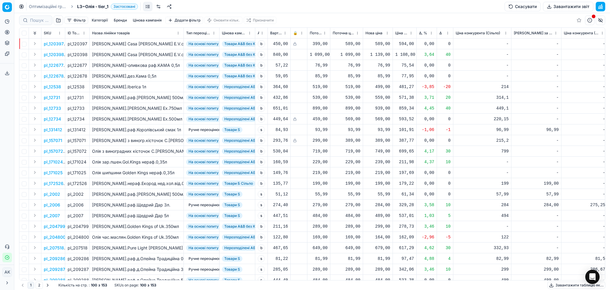
click at [567, 8] on button "Завантажити звіт" at bounding box center [568, 7] width 50 height 10
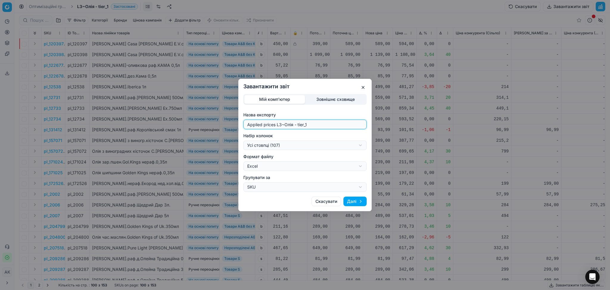
drag, startPoint x: 283, startPoint y: 123, endPoint x: 197, endPoint y: 128, distance: 86.0
click at [197, 128] on div "Завантажити звіт Мій комп'ютер Зовнішнє сховище Назва експорту Applied prices L…" at bounding box center [305, 145] width 610 height 290
type input "20250825~Олія - tier_1"
click at [283, 147] on div "Завантажити звіт Мій комп'ютер Зовнішнє сховище Назва експорту 20250825~[GEOGRA…" at bounding box center [305, 145] width 610 height 290
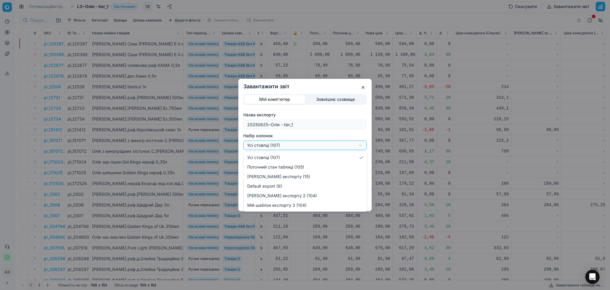
select select "custom"
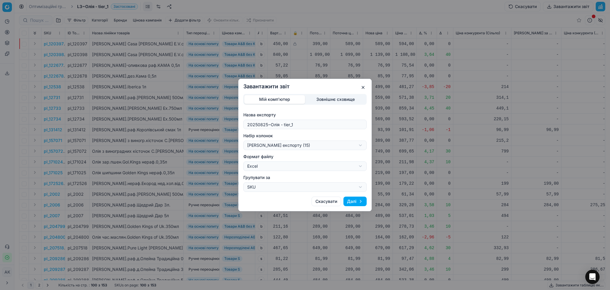
click at [354, 197] on button "Далі" at bounding box center [355, 201] width 23 height 10
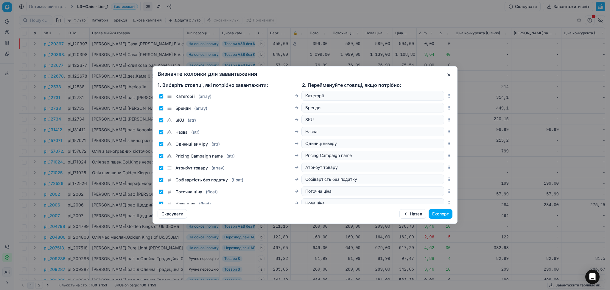
click at [441, 212] on button "Експорт" at bounding box center [441, 214] width 24 height 10
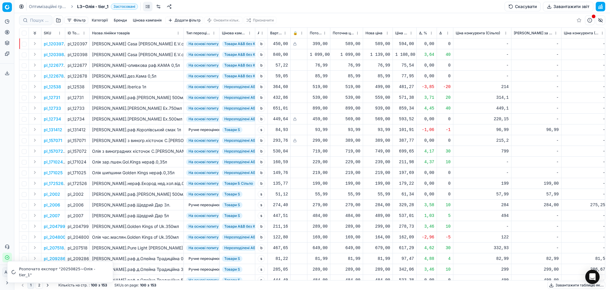
click at [50, 5] on link "Оптимізаційні групи" at bounding box center [48, 7] width 38 height 6
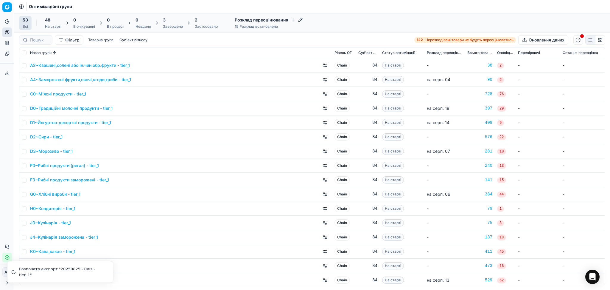
click at [203, 22] on div "2" at bounding box center [206, 20] width 23 height 6
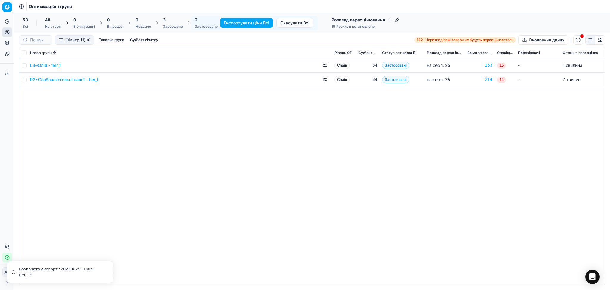
click at [66, 80] on link "P2~Слабоалкогольні напої - tier_1" at bounding box center [64, 80] width 68 height 6
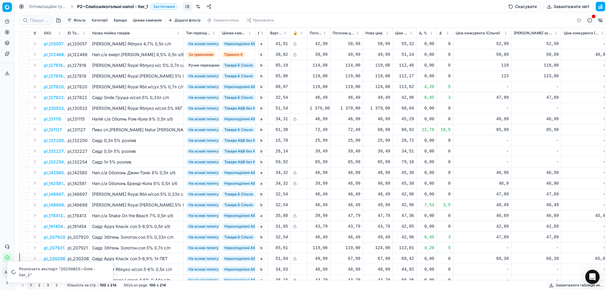
click at [566, 7] on button "Завантажити звіт" at bounding box center [568, 7] width 50 height 10
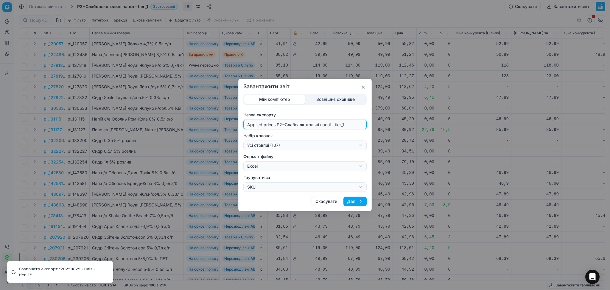
drag, startPoint x: 282, startPoint y: 124, endPoint x: 146, endPoint y: 123, distance: 136.8
click at [178, 123] on div "Завантажити звіт Мій комп'ютер Зовнішнє сховище Назва експорту Applied prices P…" at bounding box center [305, 145] width 610 height 290
type input "20250825~Слабоалкогольні напої - tier_1"
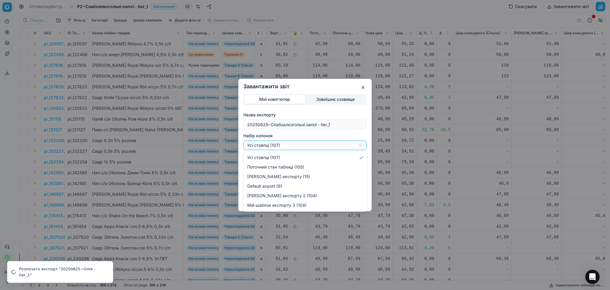
click at [273, 143] on div "Завантажити звіт Мій комп'ютер Зовнішнє сховище Назва експорту 20250825~Слабоал…" at bounding box center [305, 145] width 610 height 290
select select "custom"
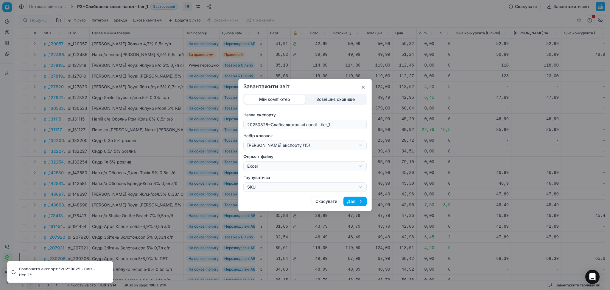
click at [355, 199] on button "Далі" at bounding box center [355, 201] width 23 height 10
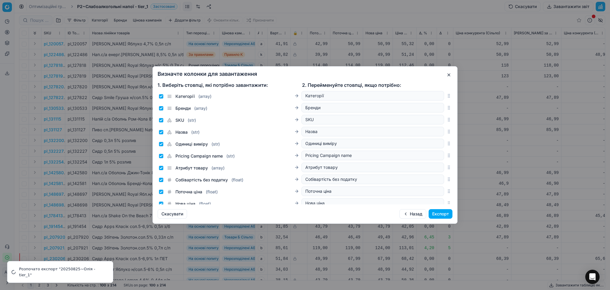
click at [436, 213] on button "Експорт" at bounding box center [441, 214] width 24 height 10
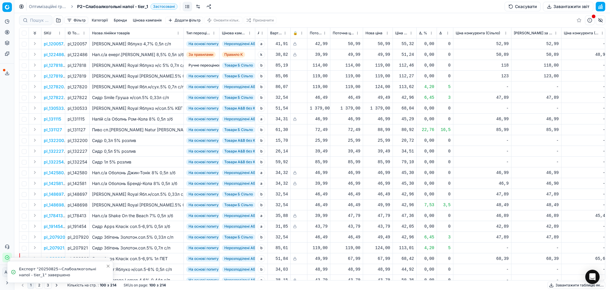
click at [40, 7] on link "Оптимізаційні групи" at bounding box center [48, 7] width 38 height 6
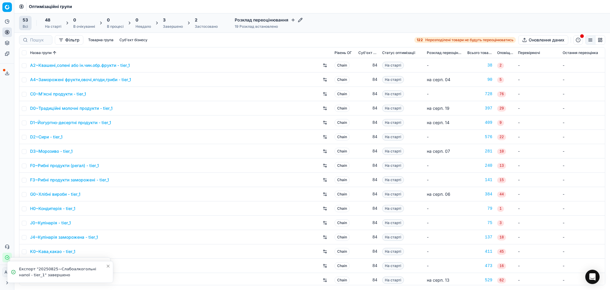
click at [275, 23] on div "Розклад переоцінювання 19 Розклад встановлено" at bounding box center [268, 23] width 75 height 14
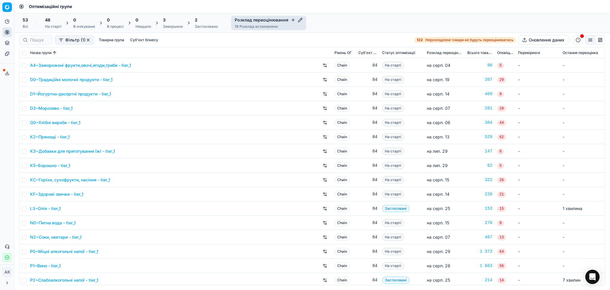
click at [438, 53] on span "Розклад переоцінювання" at bounding box center [445, 52] width 36 height 5
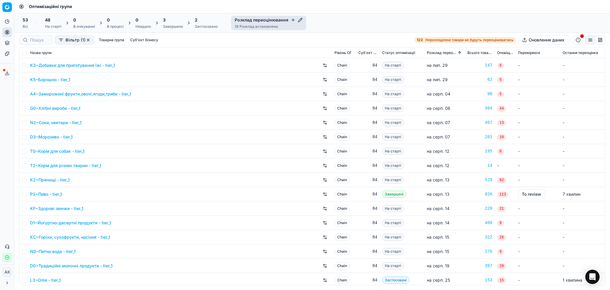
scroll to position [45, 0]
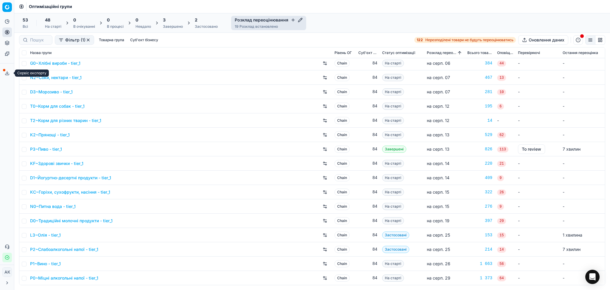
click at [9, 71] on icon at bounding box center [7, 73] width 5 height 5
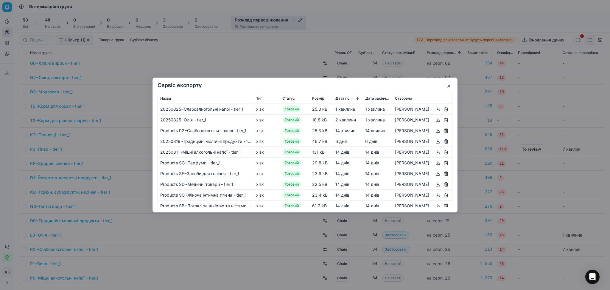
click at [434, 109] on button "button" at bounding box center [437, 108] width 7 height 7
click at [434, 119] on button "button" at bounding box center [437, 119] width 7 height 7
click at [448, 85] on button "button" at bounding box center [448, 86] width 7 height 7
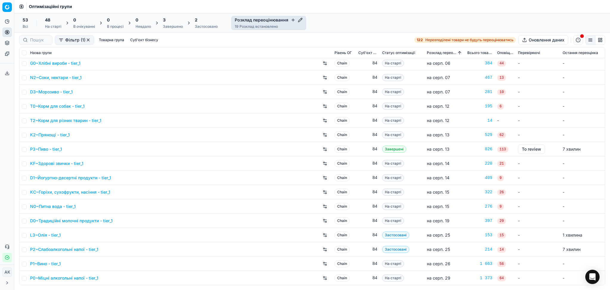
click at [206, 21] on div "2" at bounding box center [206, 20] width 23 height 6
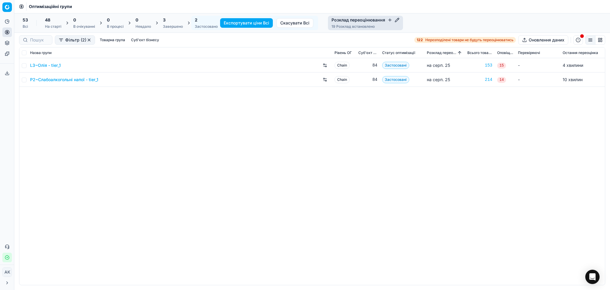
click at [45, 65] on link "L3~Олія - tier_1" at bounding box center [45, 65] width 31 height 6
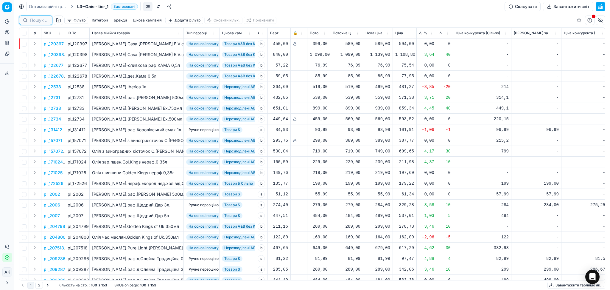
click at [45, 19] on input at bounding box center [39, 20] width 18 height 6
paste input "412546"
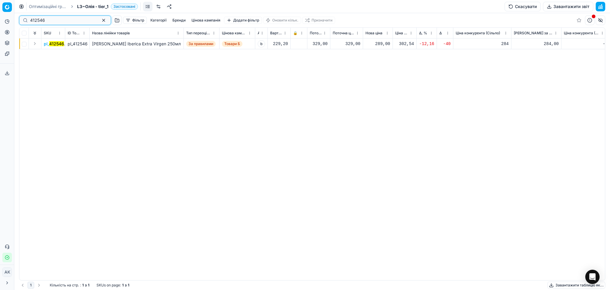
type input "412546"
click at [56, 43] on mark "412546" at bounding box center [56, 43] width 15 height 5
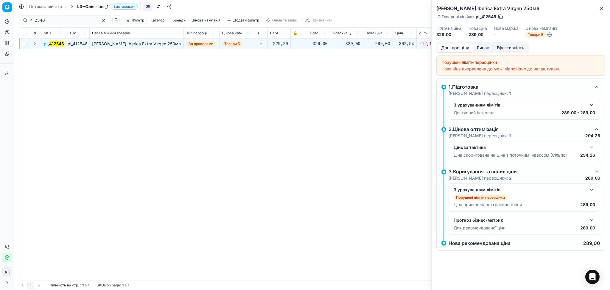
click at [467, 47] on button "Дані про ціну" at bounding box center [455, 48] width 36 height 9
click at [478, 47] on button "Ринок" at bounding box center [483, 48] width 20 height 9
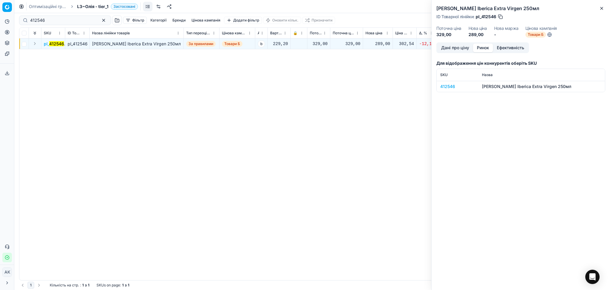
click at [448, 84] on div "412546" at bounding box center [457, 86] width 35 height 6
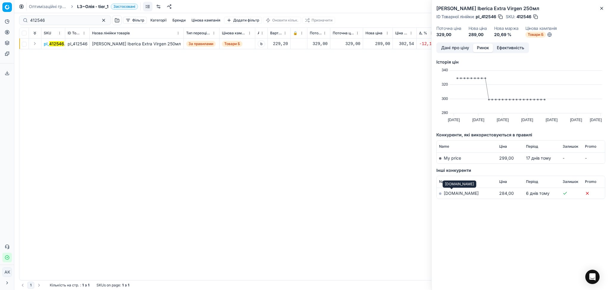
click at [450, 192] on link "[DOMAIN_NAME]" at bounding box center [461, 192] width 35 height 5
click at [603, 8] on icon "button" at bounding box center [602, 8] width 5 height 5
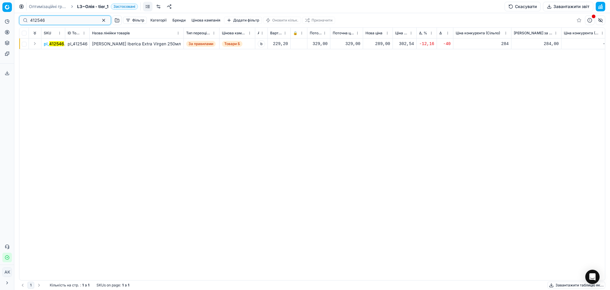
click at [100, 21] on button "button" at bounding box center [103, 20] width 7 height 7
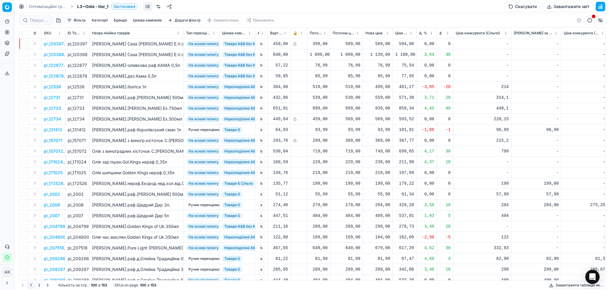
click at [164, 17] on div "Категорії [PERSON_NAME] кампанія Додати фільтр" at bounding box center [146, 20] width 114 height 7
click at [156, 18] on button "Цінова кампанія" at bounding box center [148, 20] width 34 height 7
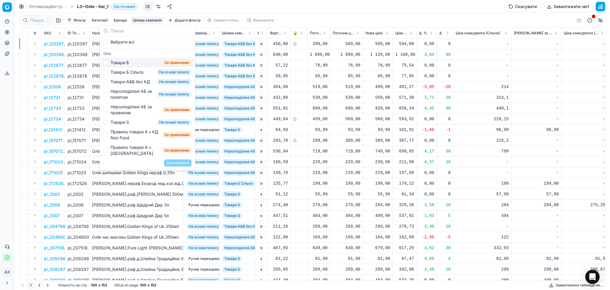
click at [386, 13] on div "Фільтр Категорії [PERSON_NAME] кампанія Додати фільтр Оновити кільк. Призначити" at bounding box center [312, 20] width 586 height 14
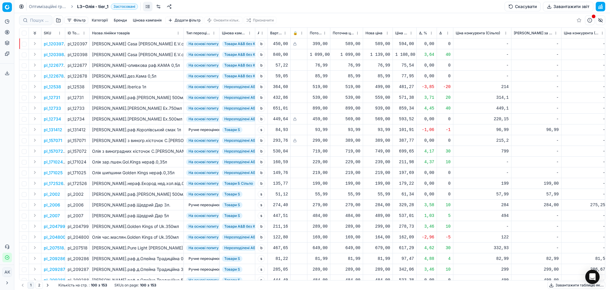
click at [23, 4] on icon at bounding box center [21, 6] width 5 height 5
click at [40, 4] on link "Оптимізаційні групи" at bounding box center [48, 7] width 38 height 6
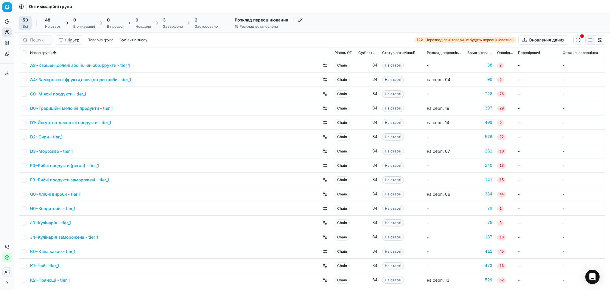
click at [203, 23] on div "2 Застосовано" at bounding box center [206, 23] width 23 height 12
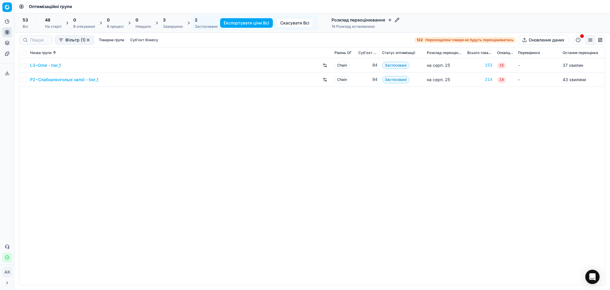
click at [52, 78] on link "P2~Слабоалкогольні напої - tier_1" at bounding box center [64, 80] width 68 height 6
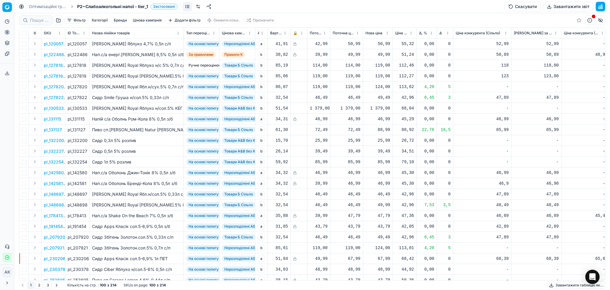
click at [153, 20] on button "Цінова кампанія" at bounding box center [148, 20] width 34 height 7
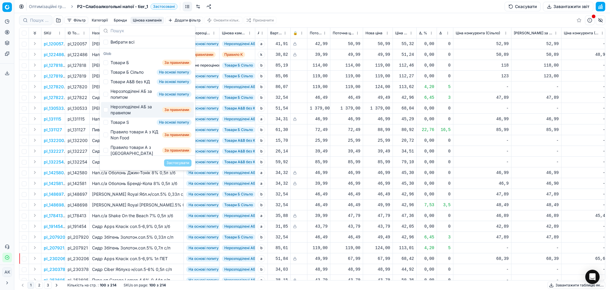
click at [137, 111] on div "Нерозподілені АБ за правилом" at bounding box center [135, 110] width 49 height 12
checkbox input "true"
click at [173, 164] on button "Застосувати" at bounding box center [177, 162] width 27 height 7
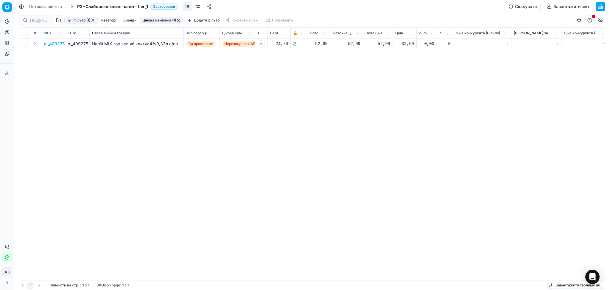
click at [170, 18] on button "Цінова кампанія (1)" at bounding box center [161, 20] width 43 height 7
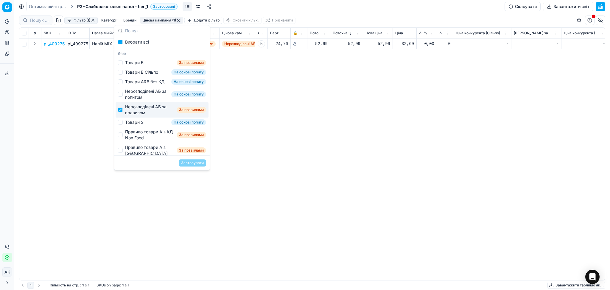
click at [139, 116] on div "Нерозподілені АБ за правилом" at bounding box center [149, 110] width 49 height 12
checkbox input "false"
click at [134, 100] on div "Нерозподілені АБ за попитом" at bounding box center [147, 94] width 44 height 12
checkbox input "true"
click at [197, 163] on button "Застосувати" at bounding box center [192, 162] width 27 height 7
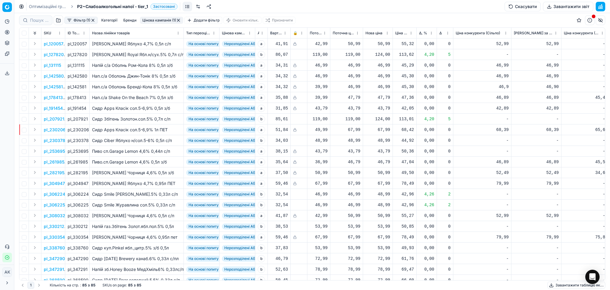
click at [180, 20] on button "button" at bounding box center [178, 20] width 5 height 5
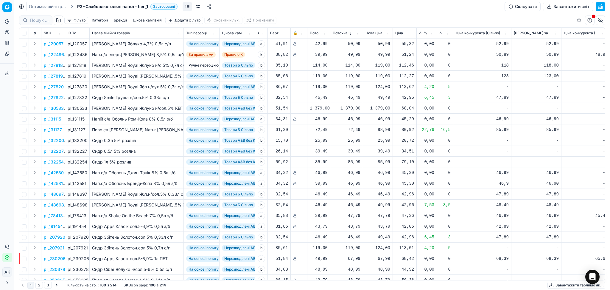
click at [153, 20] on button "Цінова кампанія" at bounding box center [148, 20] width 34 height 7
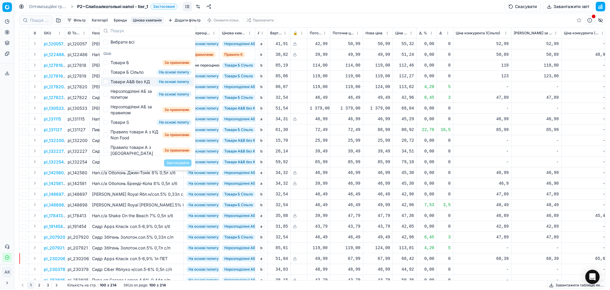
click at [135, 84] on div "Товари А&B без КД" at bounding box center [130, 82] width 39 height 6
checkbox input "true"
click at [175, 161] on button "Застосувати" at bounding box center [177, 162] width 27 height 7
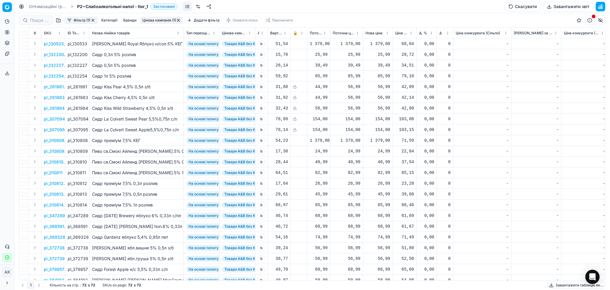
click at [154, 20] on button "Цінова кампанія (1)" at bounding box center [161, 20] width 43 height 7
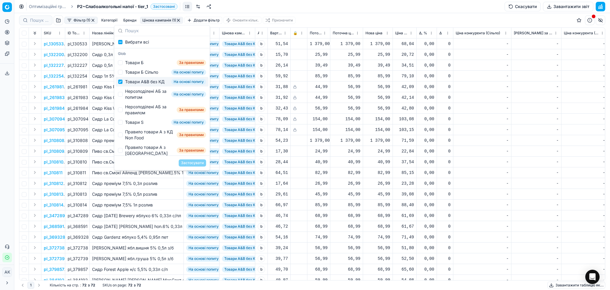
click at [140, 84] on div "Товари А&B без КД" at bounding box center [144, 82] width 39 height 6
checkbox input "false"
click at [143, 115] on div "Нерозподілені АБ за правилом" at bounding box center [149, 110] width 49 height 12
checkbox input "true"
click at [192, 163] on button "Застосувати" at bounding box center [192, 162] width 27 height 7
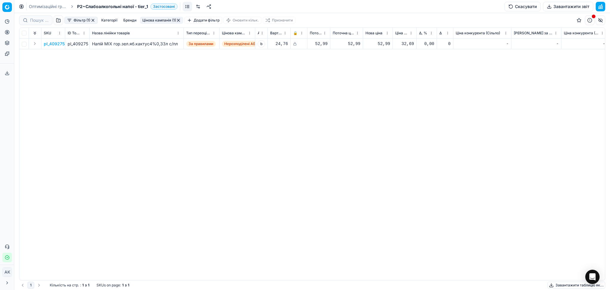
click at [165, 17] on button "Цінова кампанія (1)" at bounding box center [161, 20] width 43 height 7
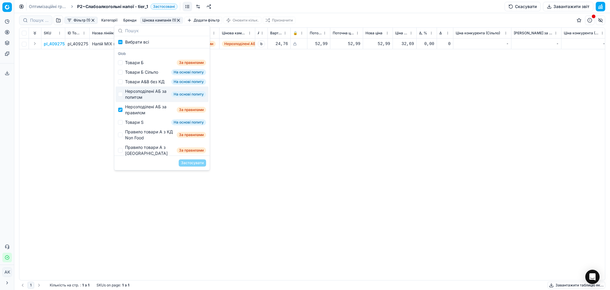
click at [133, 100] on div "Нерозподілені АБ за попитом" at bounding box center [147, 94] width 44 height 12
checkbox input "true"
click at [133, 112] on div "Нерозподілені АБ за правилом" at bounding box center [149, 110] width 49 height 12
checkbox input "false"
click at [199, 163] on button "Застосувати" at bounding box center [192, 162] width 27 height 7
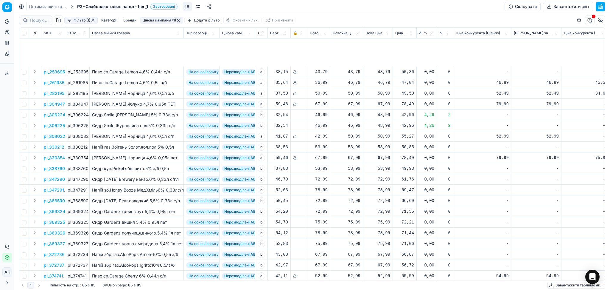
scroll to position [358, 0]
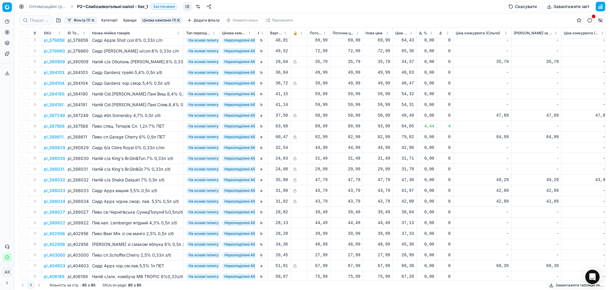
click at [179, 20] on button "button" at bounding box center [178, 20] width 5 height 5
